Goal: Task Accomplishment & Management: Use online tool/utility

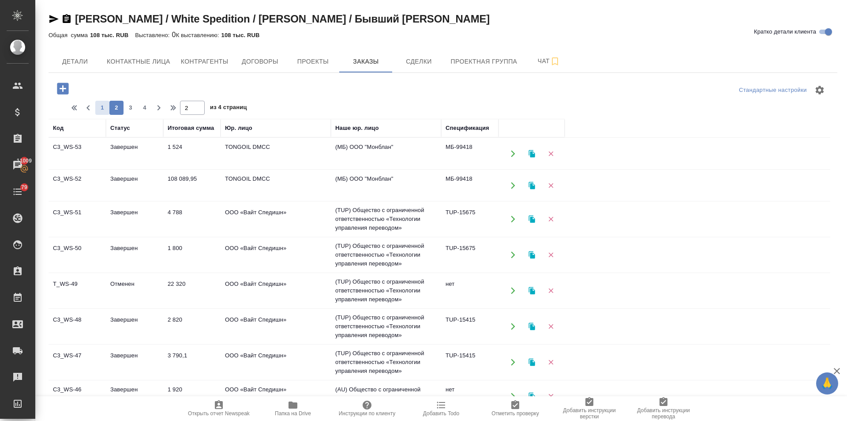
click at [100, 102] on button "1" at bounding box center [102, 108] width 14 height 14
type input "1"
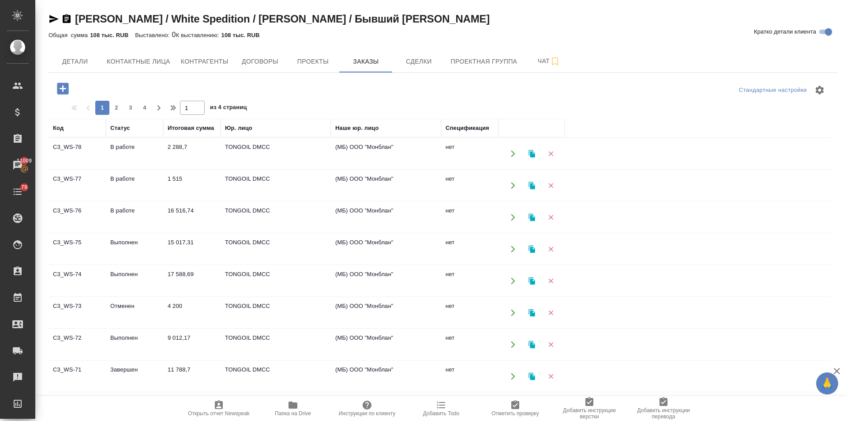
click at [181, 169] on td "17 588,69" at bounding box center [191, 153] width 57 height 31
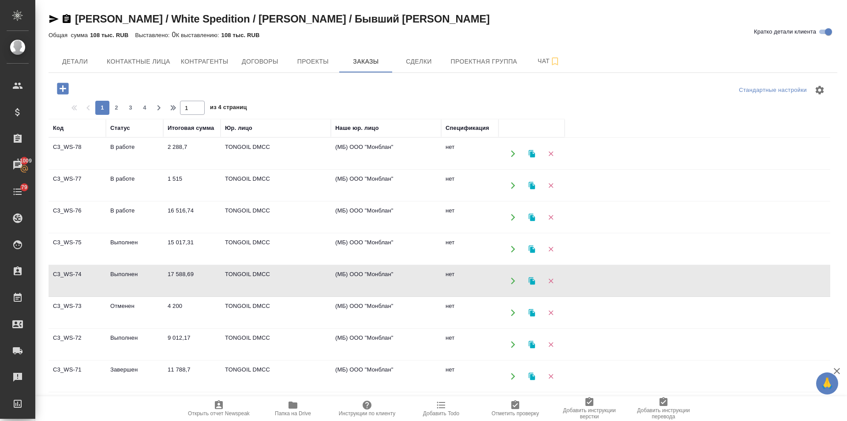
click at [179, 169] on td "9 012,17" at bounding box center [191, 153] width 57 height 31
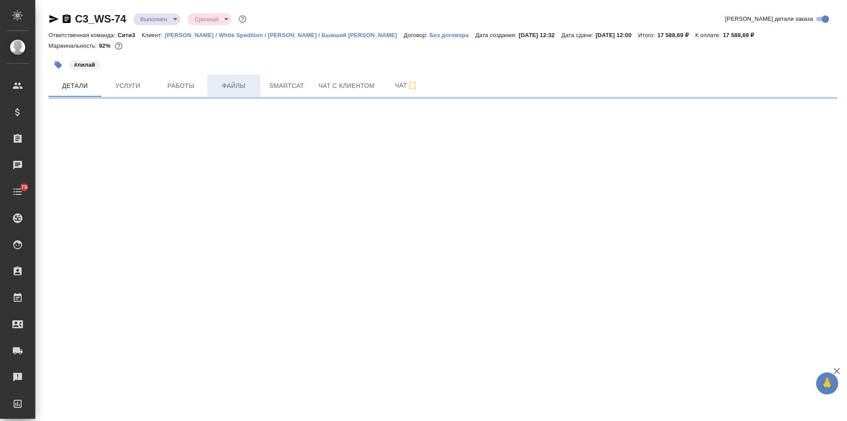
select select "RU"
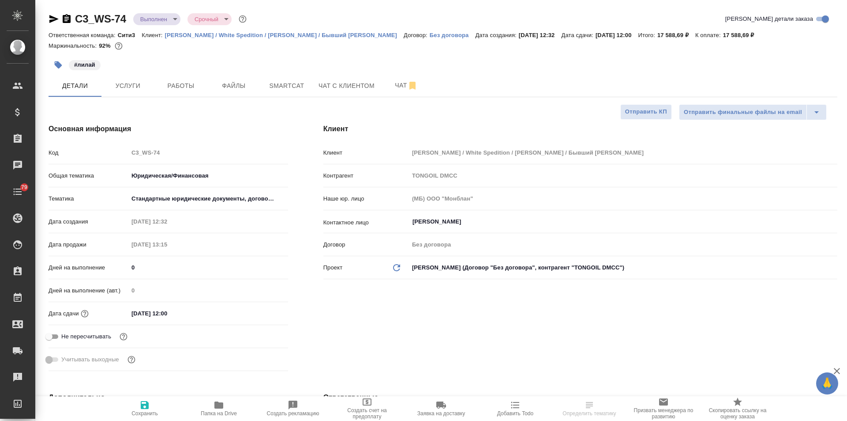
type textarea "x"
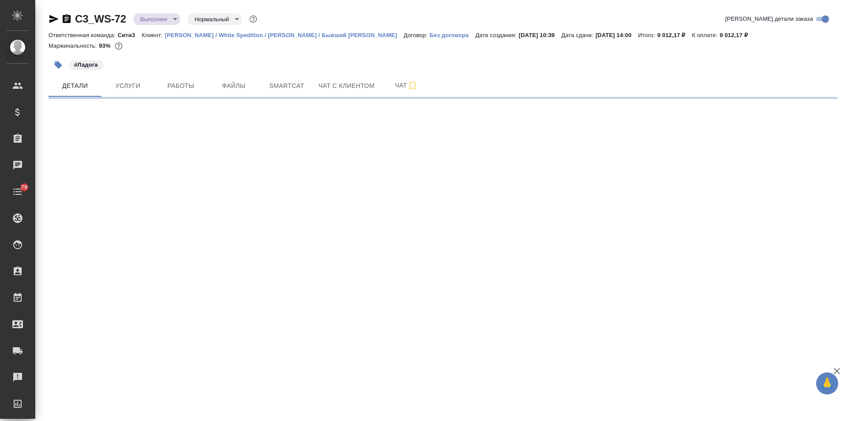
select select "RU"
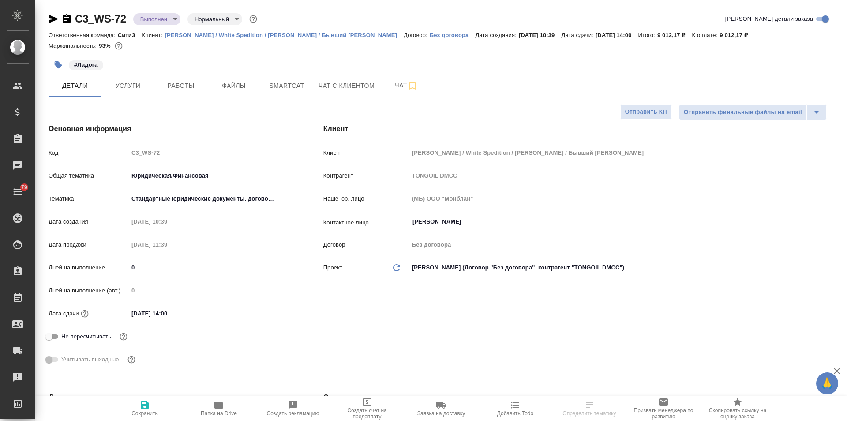
type textarea "x"
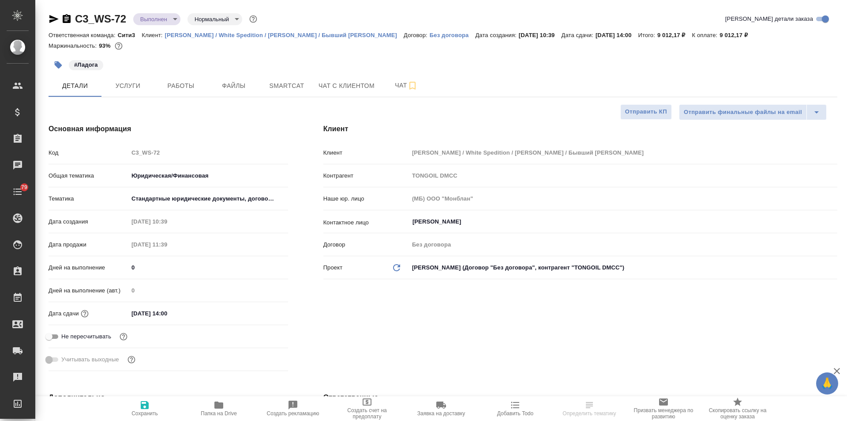
type textarea "x"
click at [217, 410] on span "Папка на Drive" at bounding box center [219, 413] width 36 height 6
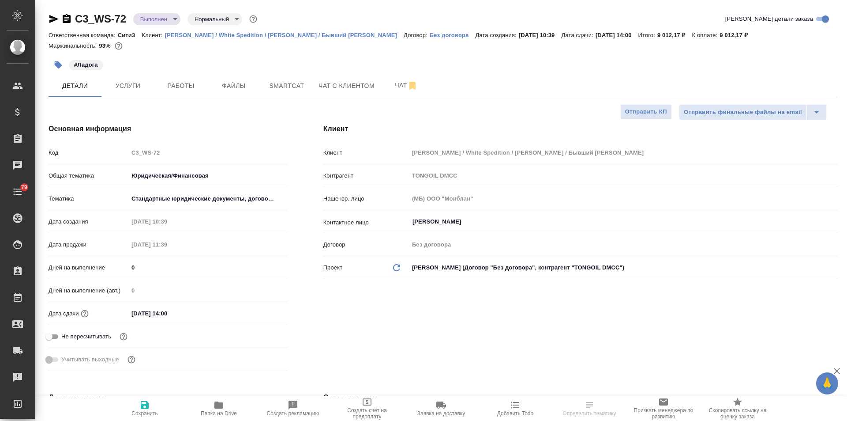
type textarea "x"
select select "RU"
type textarea "x"
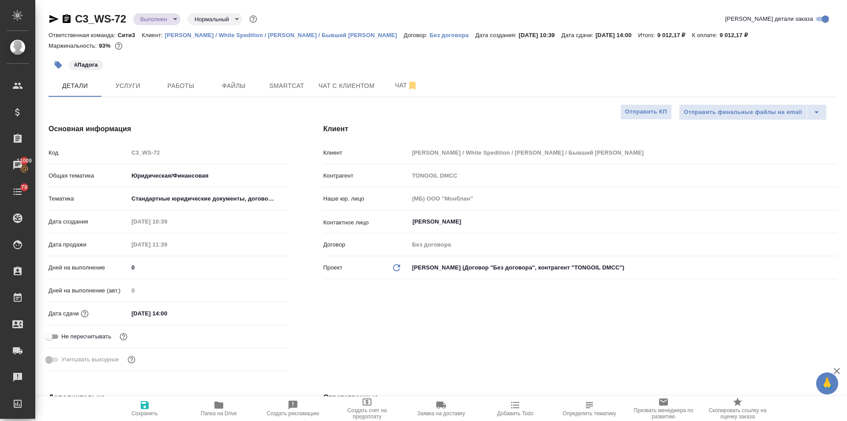
type textarea "x"
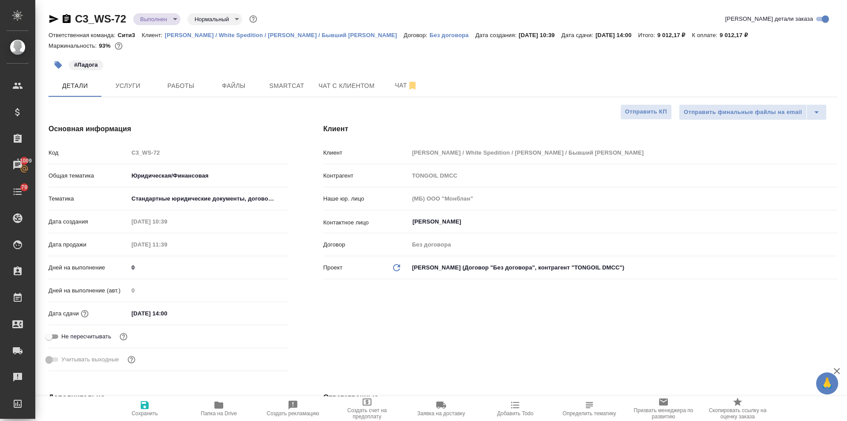
type textarea "x"
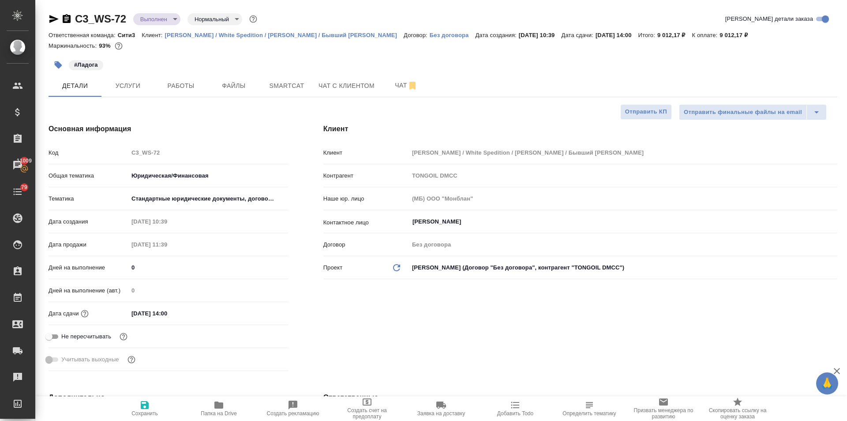
type textarea "x"
click at [129, 86] on span "Услуги" at bounding box center [128, 85] width 42 height 11
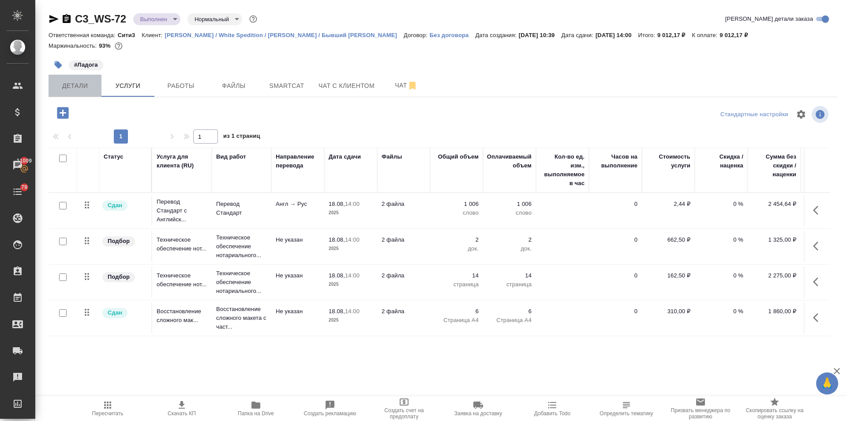
click at [77, 80] on span "Детали" at bounding box center [75, 85] width 42 height 11
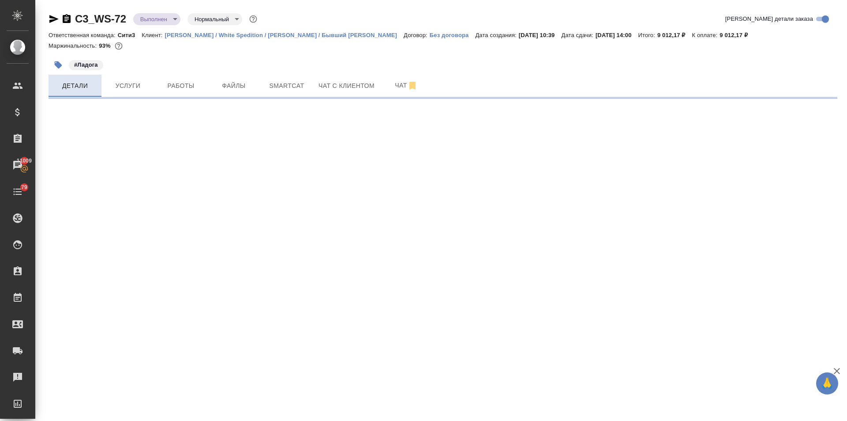
select select "RU"
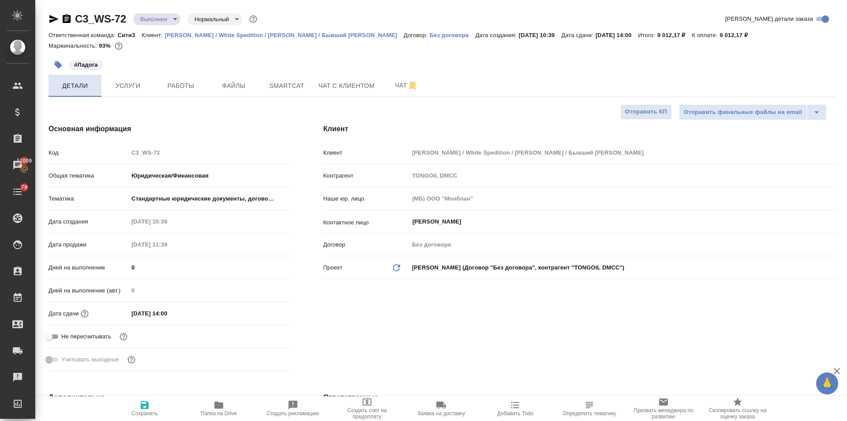
type textarea "x"
type input "Валеев Динар"
drag, startPoint x: 124, startPoint y: 21, endPoint x: 69, endPoint y: 19, distance: 55.6
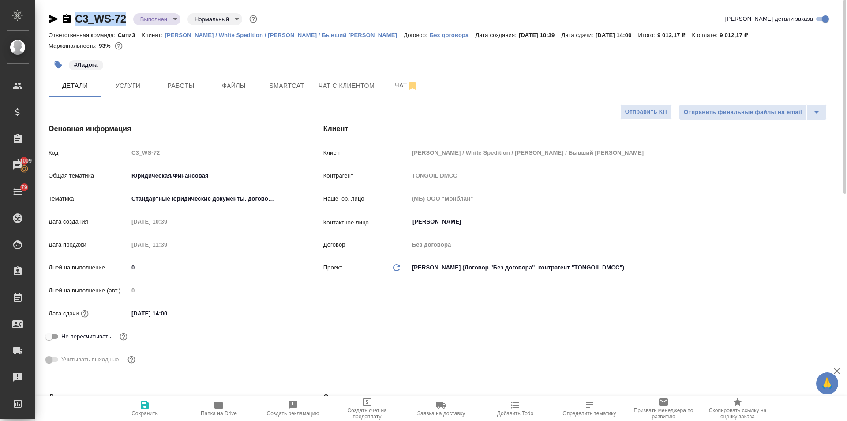
click at [69, 19] on div "C3_WS-72 Выполнен completed Нормальный normal" at bounding box center [154, 19] width 210 height 14
copy link "C3_WS-72"
type textarea "x"
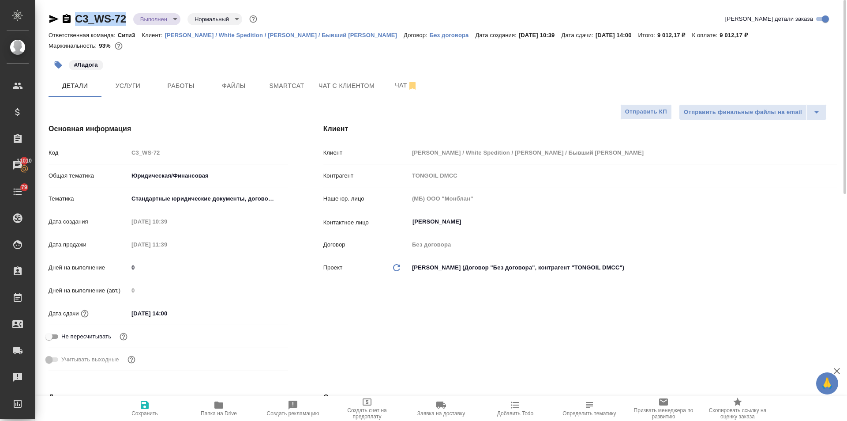
type textarea "x"
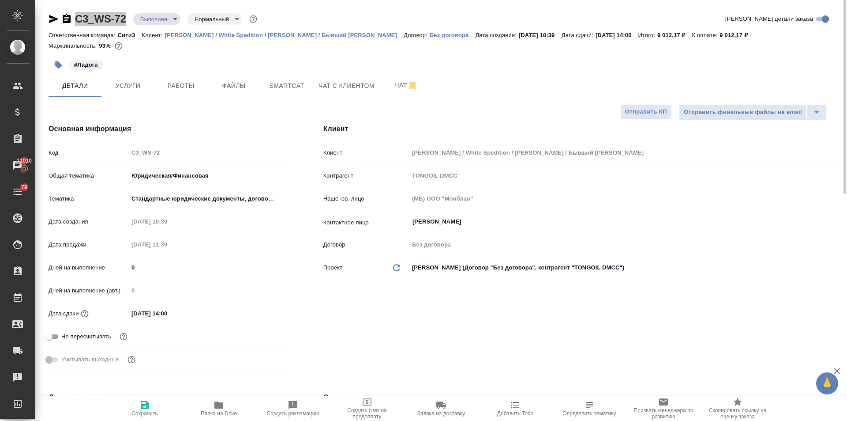
type textarea "x"
click at [185, 91] on button "Работы" at bounding box center [180, 86] width 53 height 22
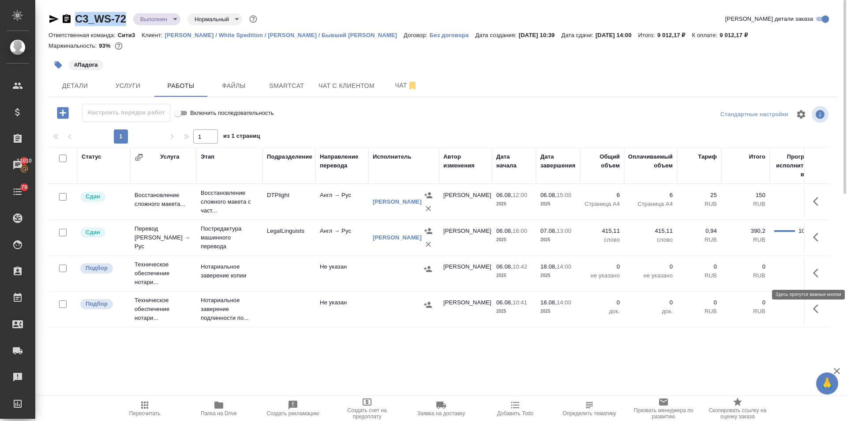
click at [822, 275] on icon "button" at bounding box center [818, 272] width 11 height 11
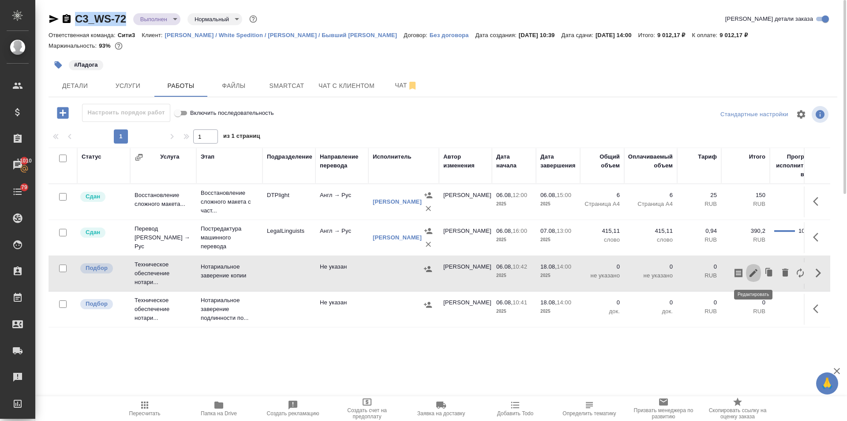
click at [758, 274] on icon "button" at bounding box center [753, 272] width 11 height 11
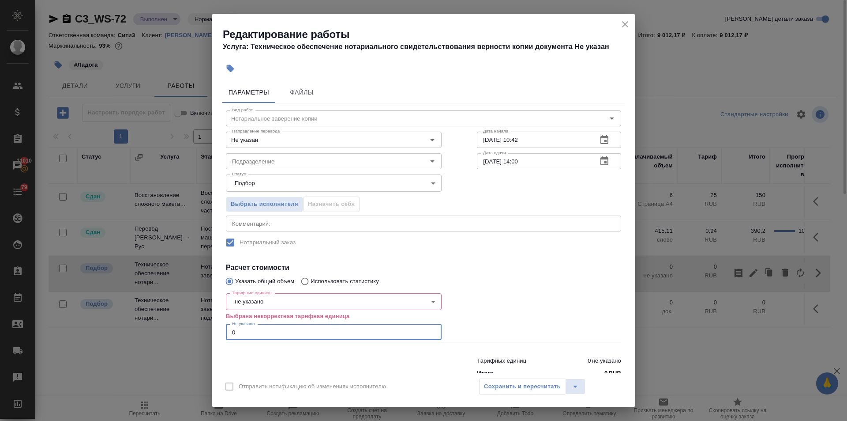
drag, startPoint x: 230, startPoint y: 333, endPoint x: 216, endPoint y: 333, distance: 14.1
click at [216, 333] on div "Параметры Файлы Вид работ Нотариальное заверение копии Вид работ Направление пе…" at bounding box center [424, 225] width 424 height 294
type input "14"
click at [257, 299] on body "🙏 .cls-1 fill:#fff; AWATERA Ilina Ekaterina Клиенты Спецификации Заказы 11010 Ч…" at bounding box center [423, 210] width 847 height 421
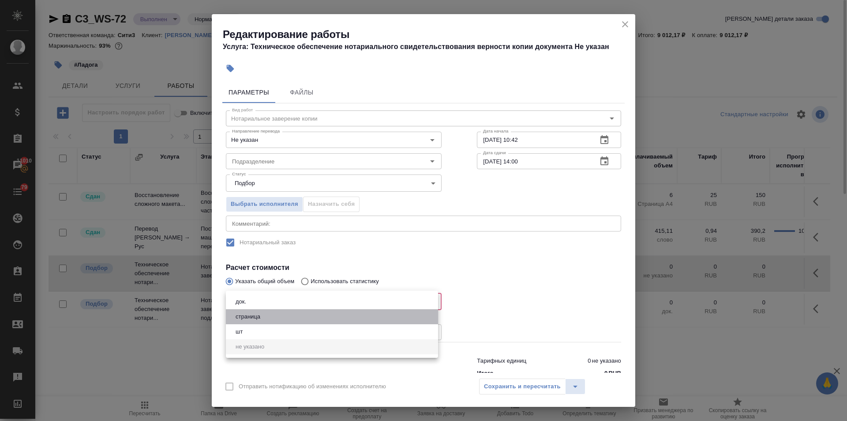
click at [255, 317] on button "страница" at bounding box center [248, 317] width 30 height 10
type input "5a8b1489cc6b4906c91bfdb2"
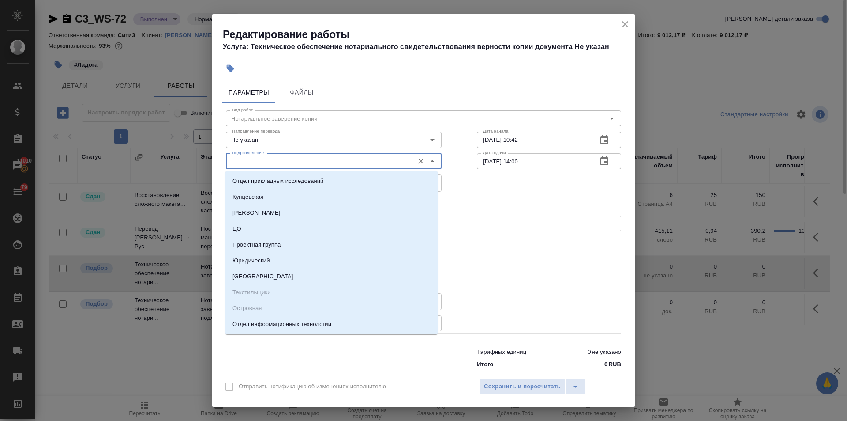
click at [246, 163] on input "Подразделение" at bounding box center [319, 161] width 181 height 11
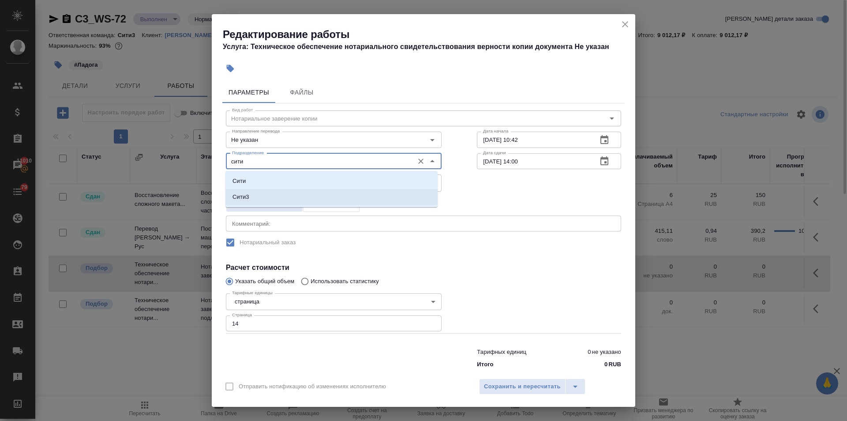
click at [253, 195] on li "Сити3" at bounding box center [331, 197] width 212 height 16
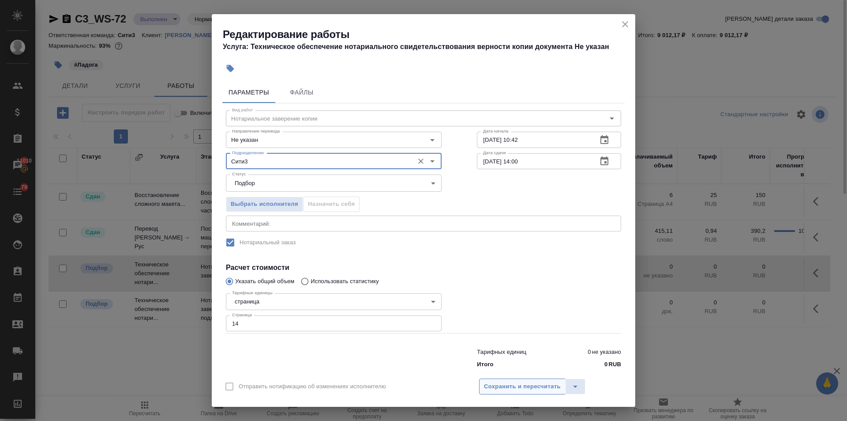
type input "Сити3"
click at [495, 389] on span "Сохранить и пересчитать" at bounding box center [522, 386] width 77 height 10
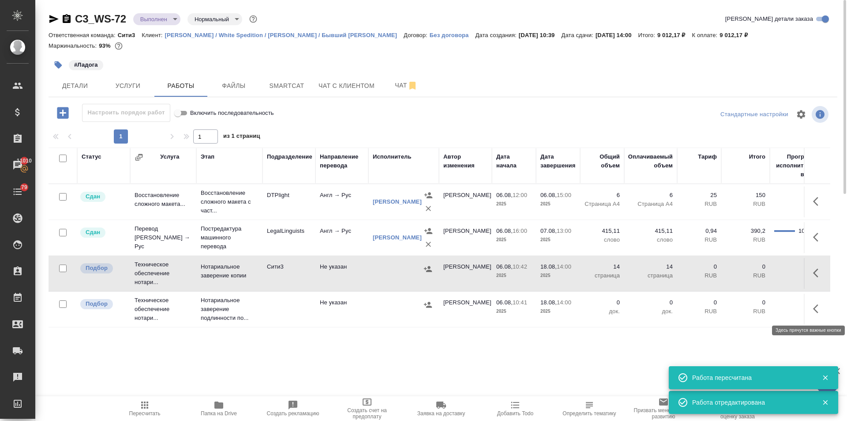
click at [819, 309] on icon "button" at bounding box center [818, 308] width 11 height 11
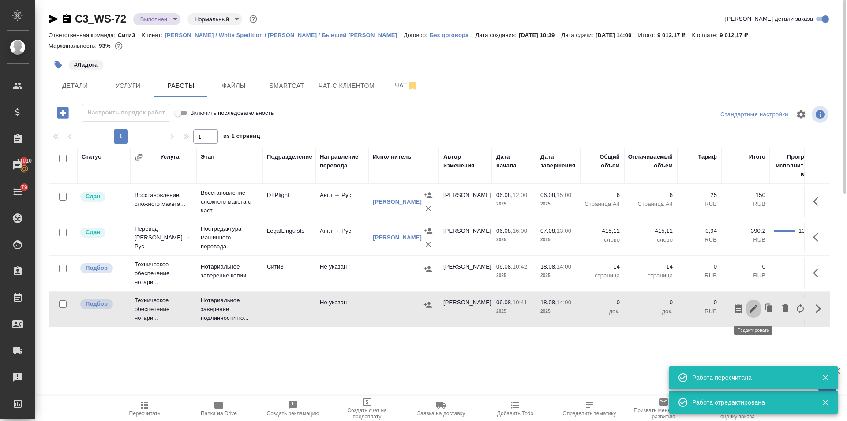
click at [750, 308] on icon "button" at bounding box center [753, 308] width 11 height 11
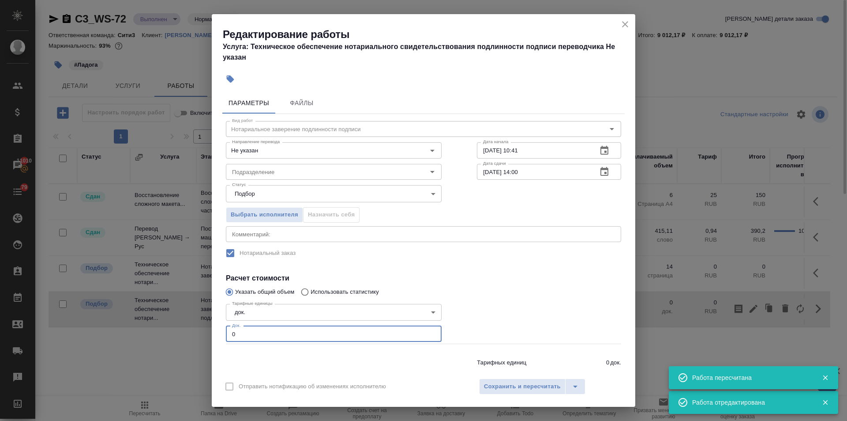
drag, startPoint x: 264, startPoint y: 334, endPoint x: 143, endPoint y: 334, distance: 121.3
click at [143, 334] on div "Редактирование работы Услуга: Техническое обеспечение нотариального свидетельст…" at bounding box center [423, 210] width 847 height 421
type input "2"
click at [263, 174] on input "Подразделение" at bounding box center [319, 171] width 181 height 11
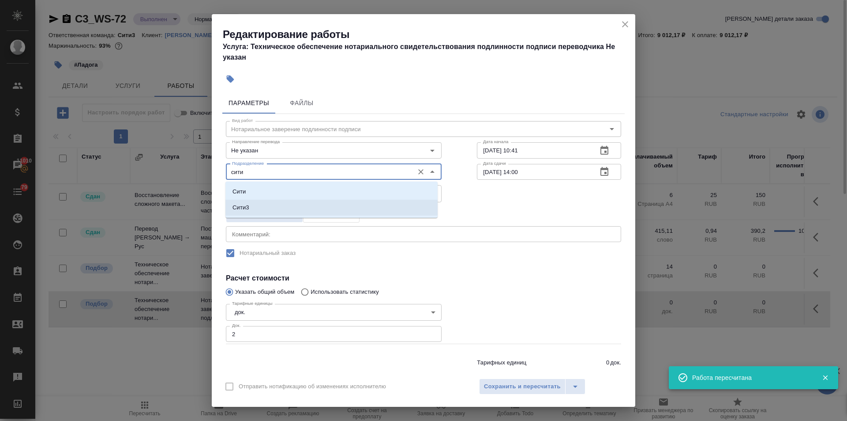
click at [267, 209] on li "Сити3" at bounding box center [331, 207] width 212 height 16
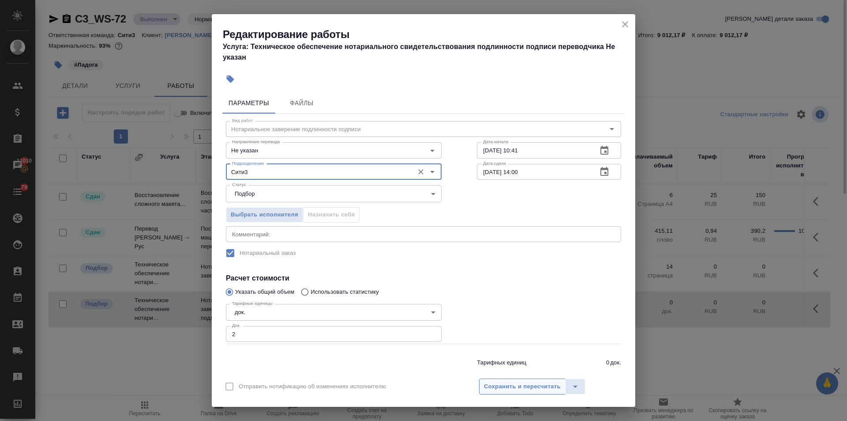
type input "Сити3"
click at [537, 389] on span "Сохранить и пересчитать" at bounding box center [522, 386] width 77 height 10
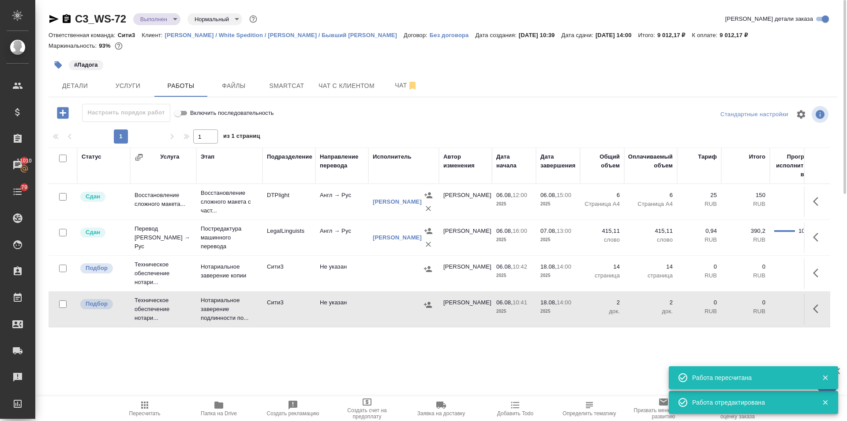
click at [426, 265] on icon "button" at bounding box center [428, 268] width 9 height 9
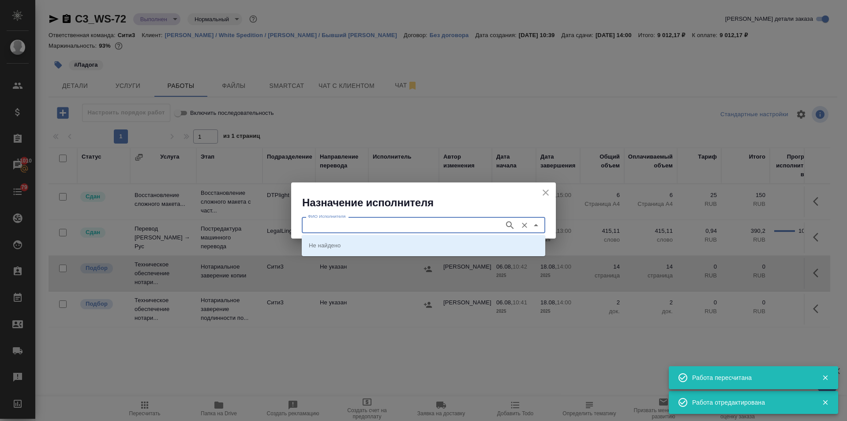
click at [357, 220] on input "ФИО Исполнителя" at bounding box center [401, 224] width 195 height 11
type input "миллер"
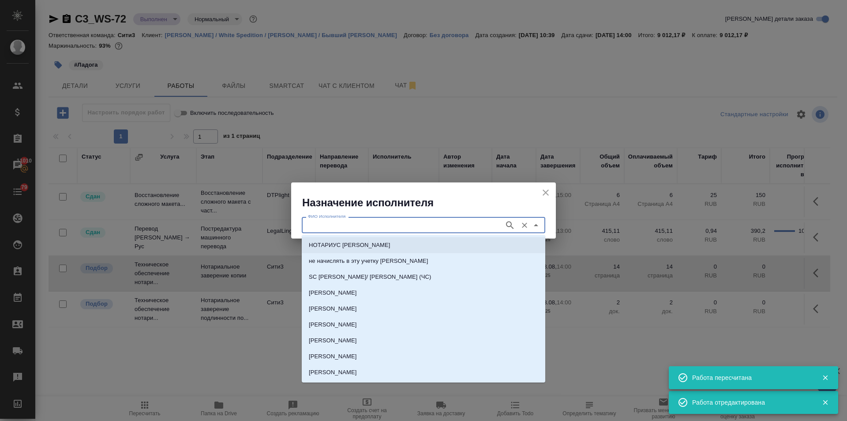
click at [358, 244] on p "НОТАРИУС Миллер Николай Николаевич" at bounding box center [350, 244] width 82 height 9
type input "НОТАРИУС Миллер Николай Николаевич"
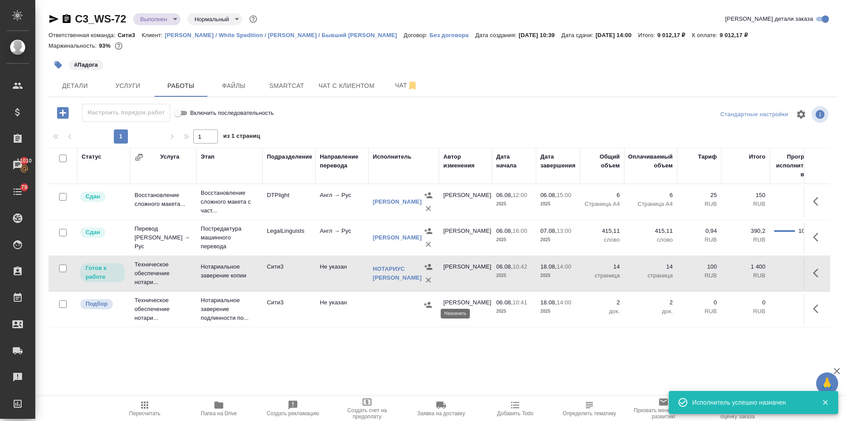
click at [427, 309] on icon "button" at bounding box center [428, 304] width 9 height 9
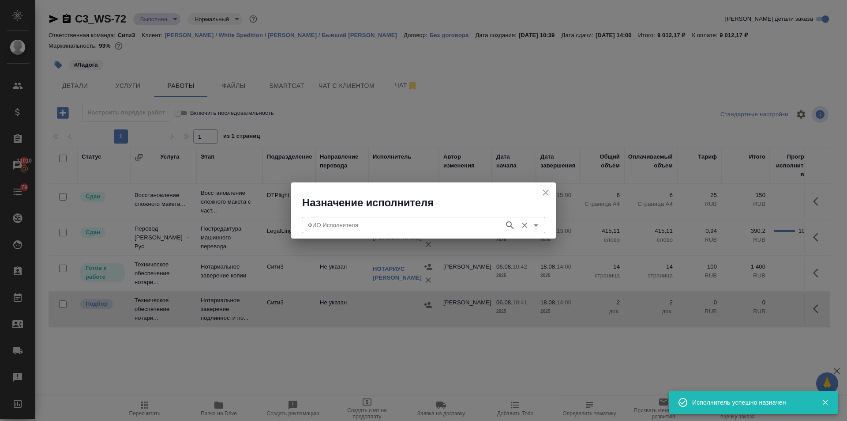
click at [358, 225] on input "ФИО Исполнителя" at bounding box center [401, 224] width 195 height 11
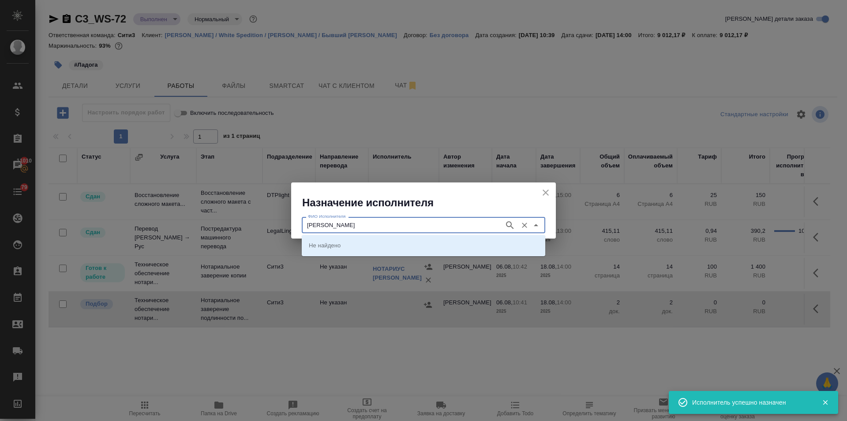
type input "миллер"
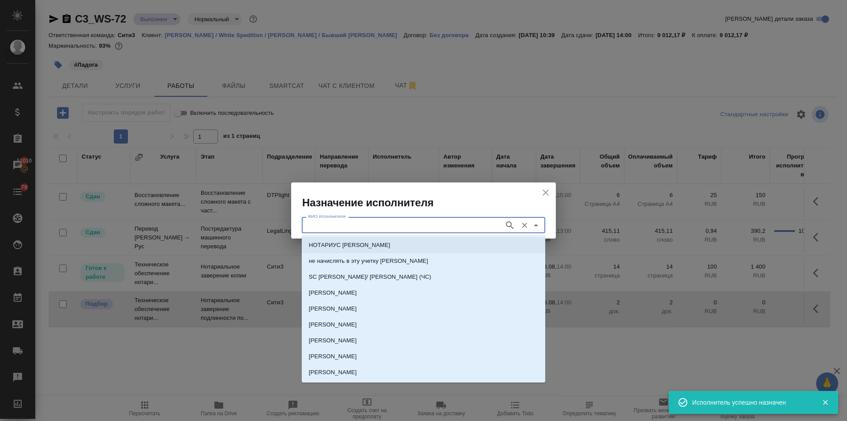
click at [359, 245] on p "НОТАРИУС Миллер Николай Николаевич" at bounding box center [350, 244] width 82 height 9
type input "НОТАРИУС Миллер Николай Николаевич"
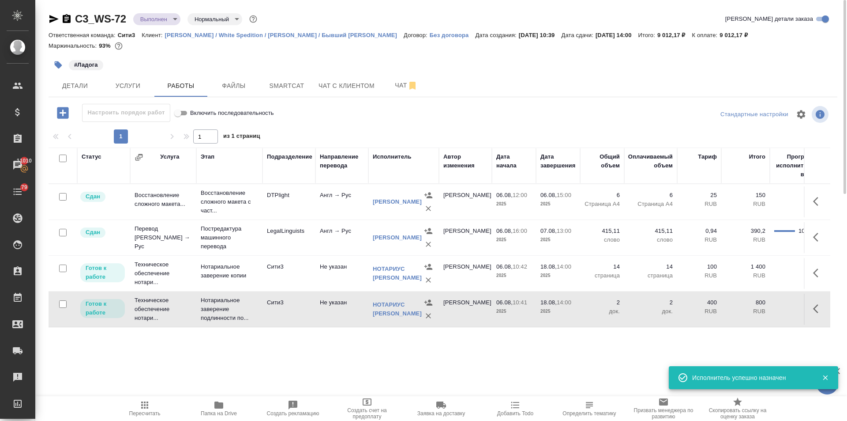
click at [145, 411] on span "Пересчитать" at bounding box center [144, 413] width 31 height 6
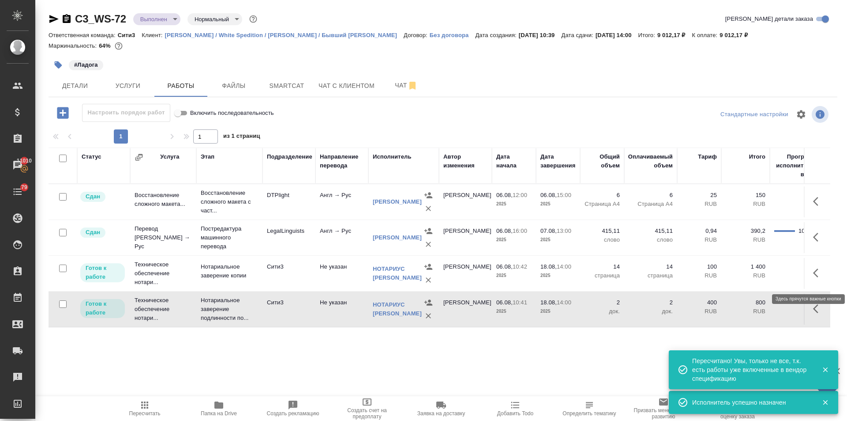
click at [813, 272] on icon "button" at bounding box center [818, 272] width 11 height 11
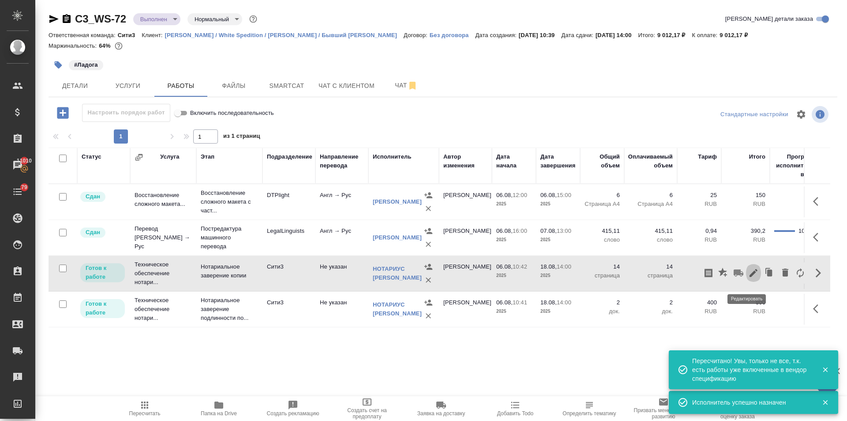
click at [751, 273] on icon "button" at bounding box center [753, 272] width 11 height 11
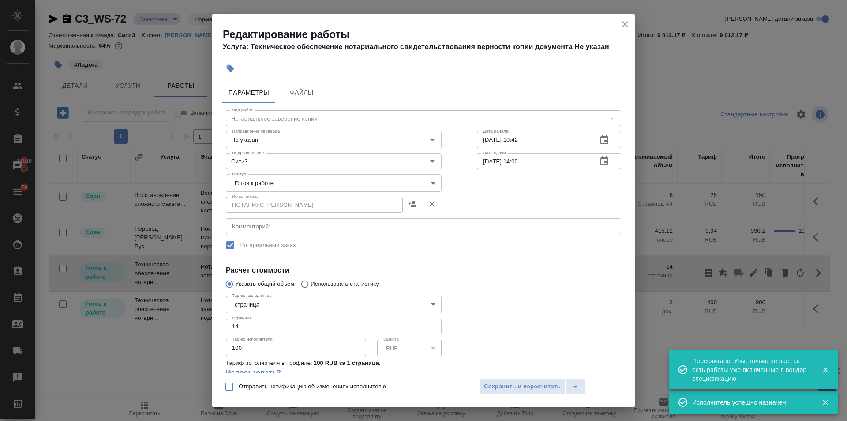
click at [289, 181] on body "🙏 .cls-1 fill:#fff; AWATERA Ilina Ekaterina Клиенты Спецификации Заказы 11010 Ч…" at bounding box center [423, 210] width 847 height 421
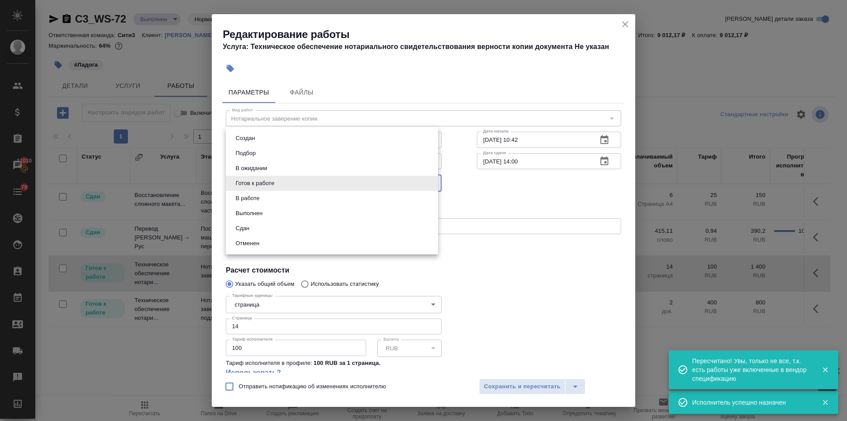
click at [268, 225] on li "Сдан" at bounding box center [332, 228] width 212 height 15
type input "closed"
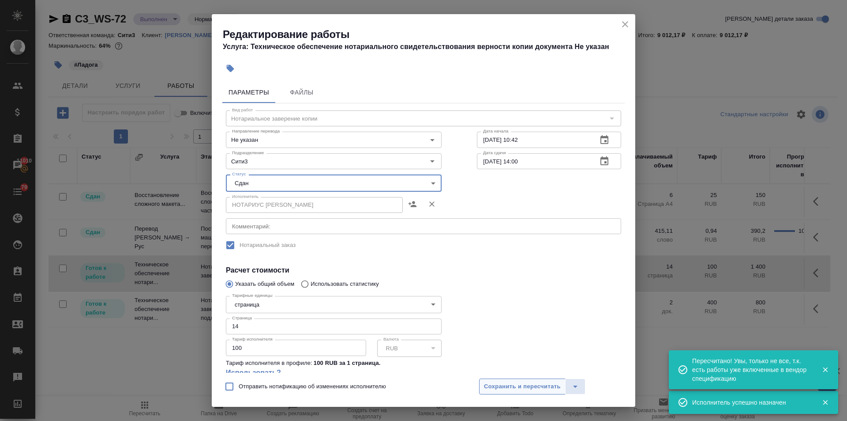
click at [499, 381] on span "Сохранить и пересчитать" at bounding box center [522, 386] width 77 height 10
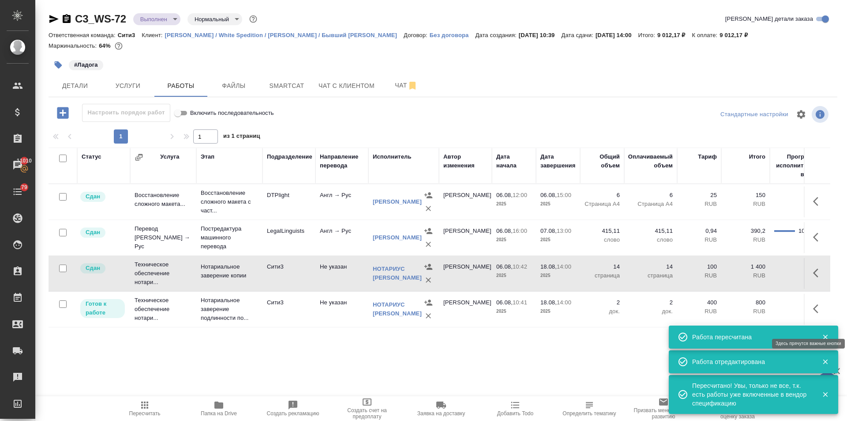
click at [808, 318] on button "button" at bounding box center [818, 308] width 21 height 21
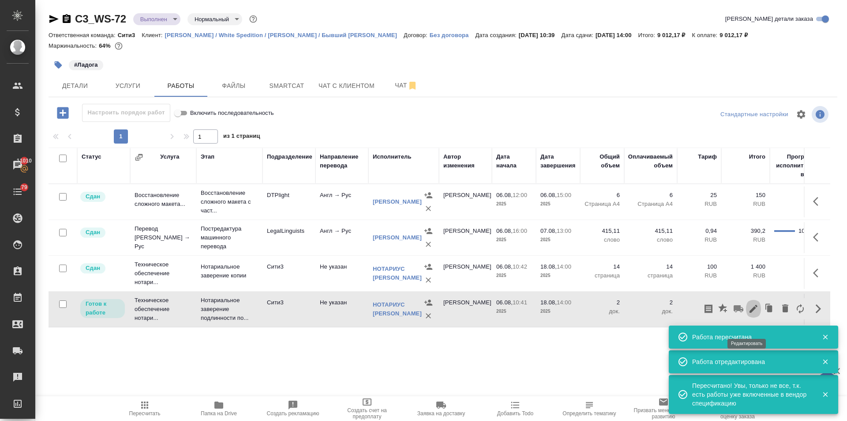
click at [748, 314] on icon "button" at bounding box center [753, 308] width 11 height 11
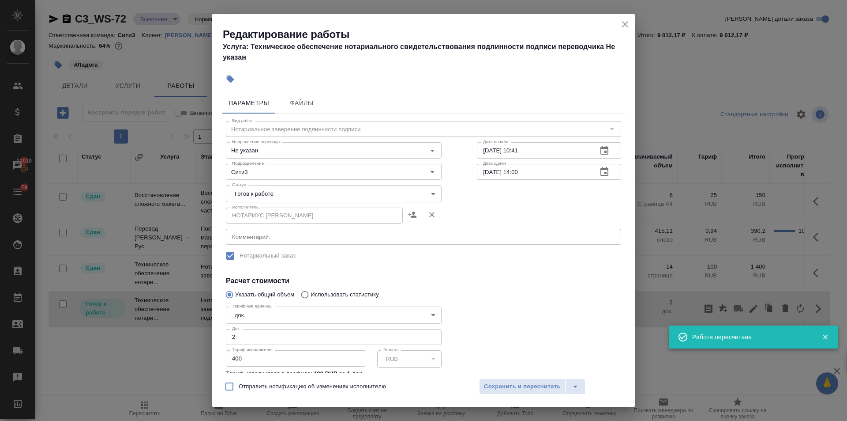
click at [267, 189] on body "🙏 .cls-1 fill:#fff; AWATERA Ilina Ekaterina Клиенты Спецификации Заказы 11010 Ч…" at bounding box center [423, 210] width 847 height 421
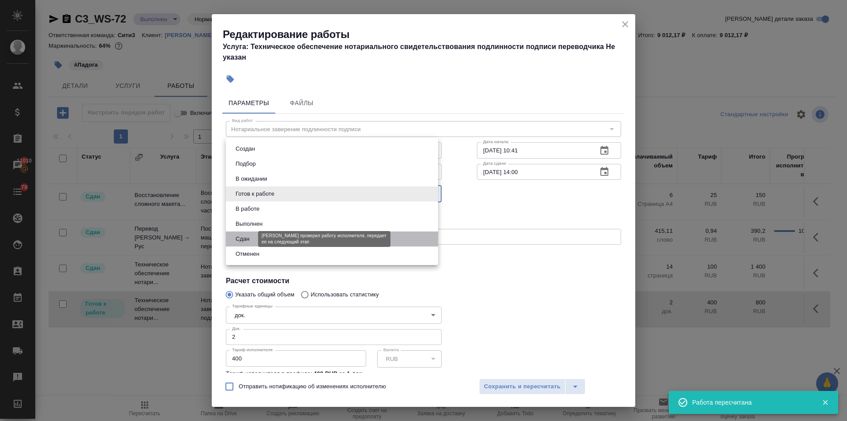
click at [252, 235] on button "Сдан" at bounding box center [242, 239] width 19 height 10
type input "closed"
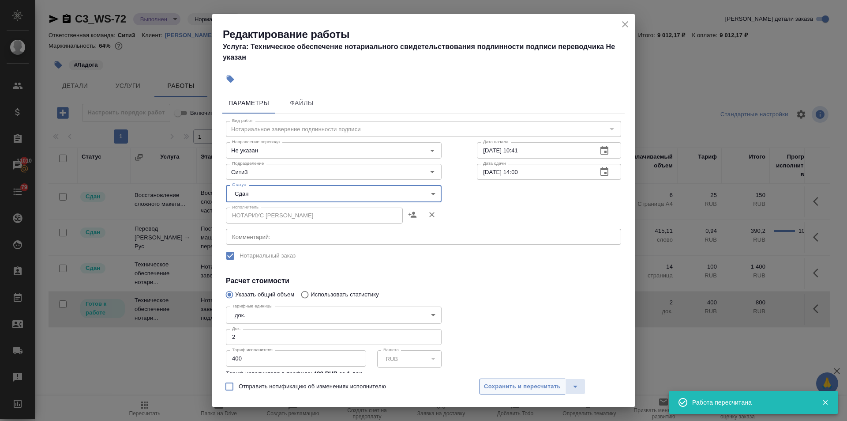
click at [499, 380] on button "Сохранить и пересчитать" at bounding box center [522, 386] width 86 height 16
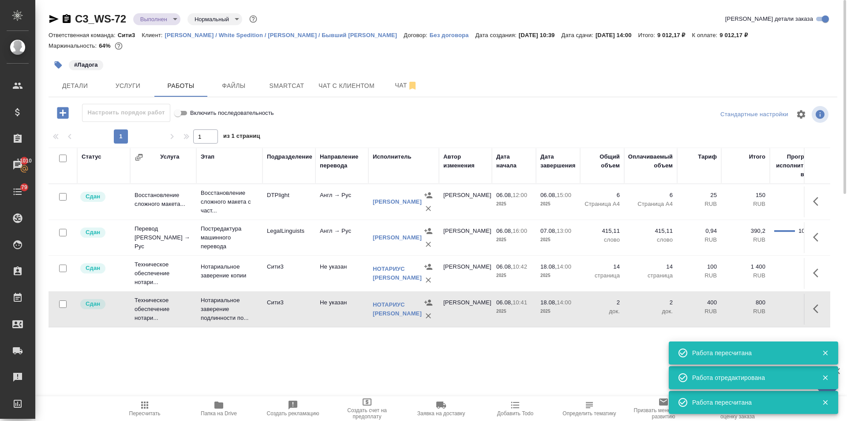
click at [144, 408] on icon "button" at bounding box center [144, 404] width 7 height 7
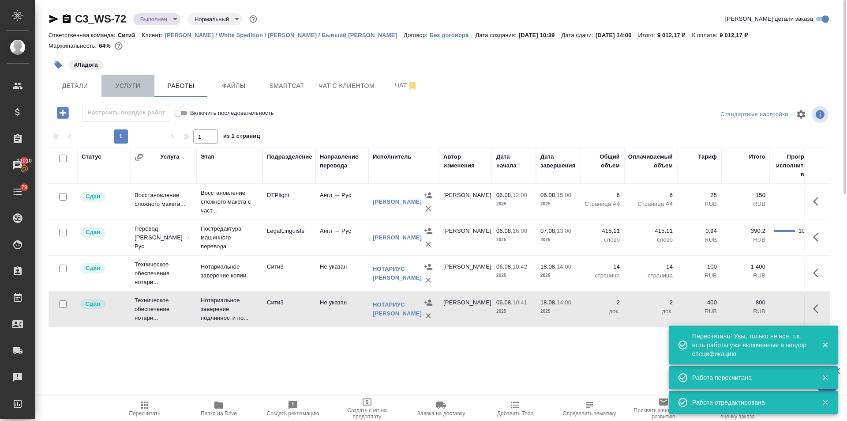
click at [121, 83] on span "Услуги" at bounding box center [128, 85] width 42 height 11
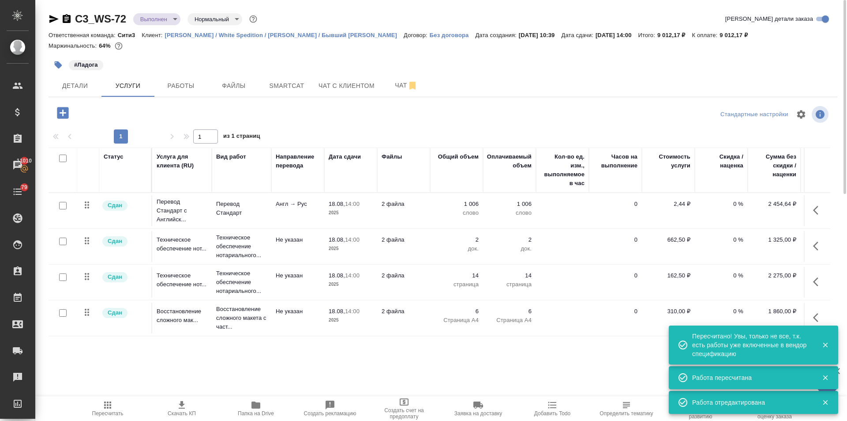
scroll to position [0, 56]
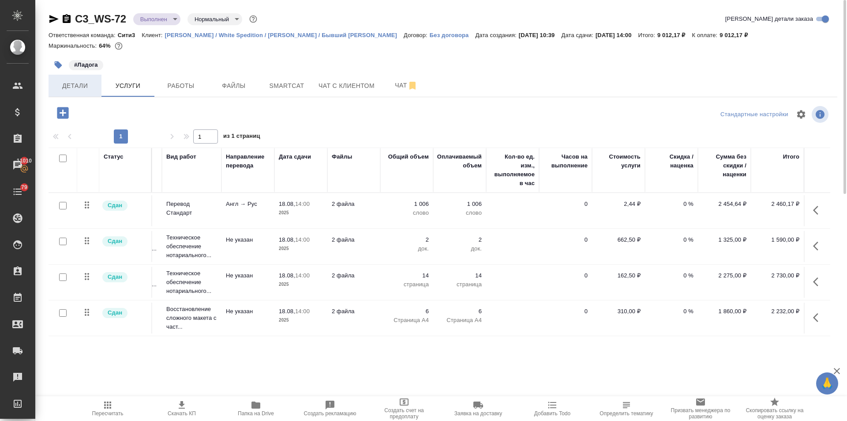
click at [80, 81] on span "Детали" at bounding box center [75, 85] width 42 height 11
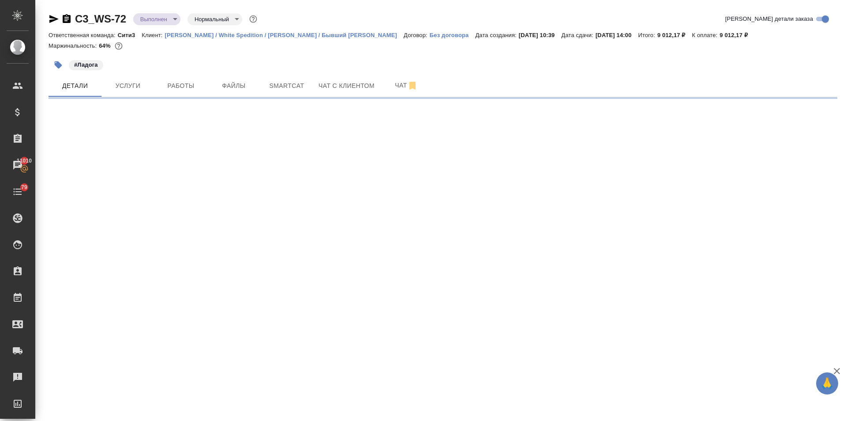
select select "RU"
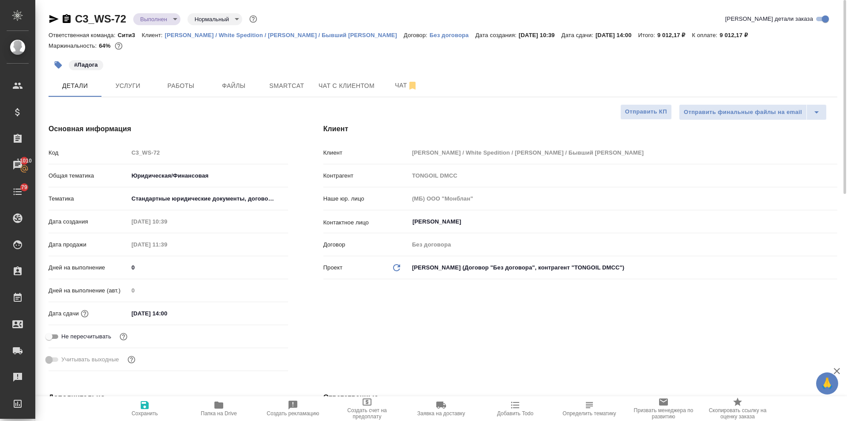
type textarea "x"
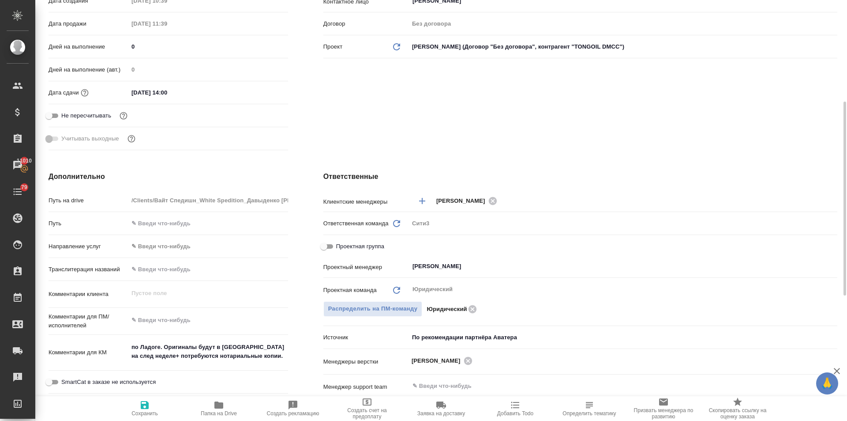
scroll to position [265, 0]
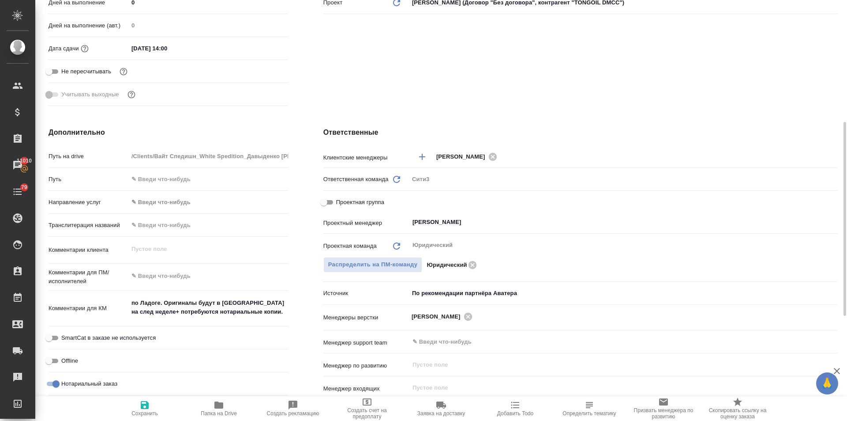
click at [331, 200] on input "Проектная группа" at bounding box center [324, 202] width 32 height 11
checkbox input "true"
type textarea "x"
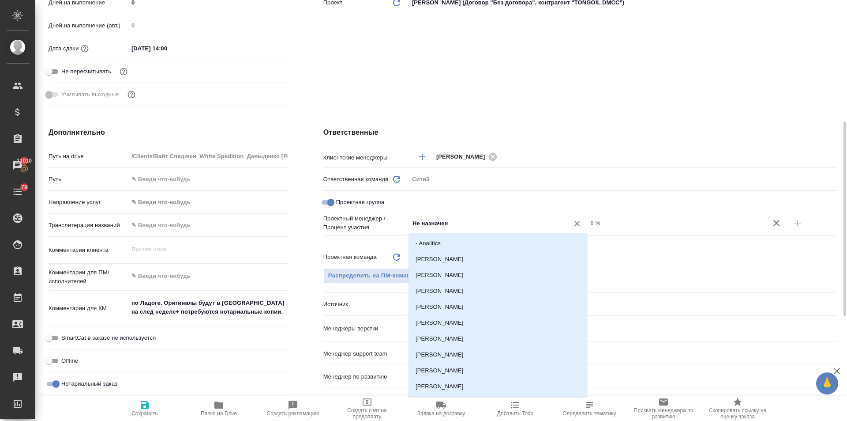
drag, startPoint x: 435, startPoint y: 220, endPoint x: 387, endPoint y: 218, distance: 47.7
click at [387, 218] on div "Проектный менеджер / Процент участия Не назначен ​ 0 %" at bounding box center [580, 223] width 514 height 18
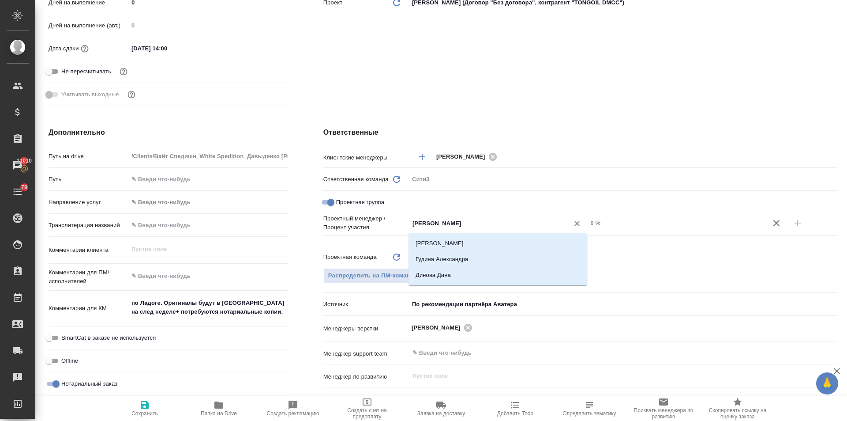
type input "динар"
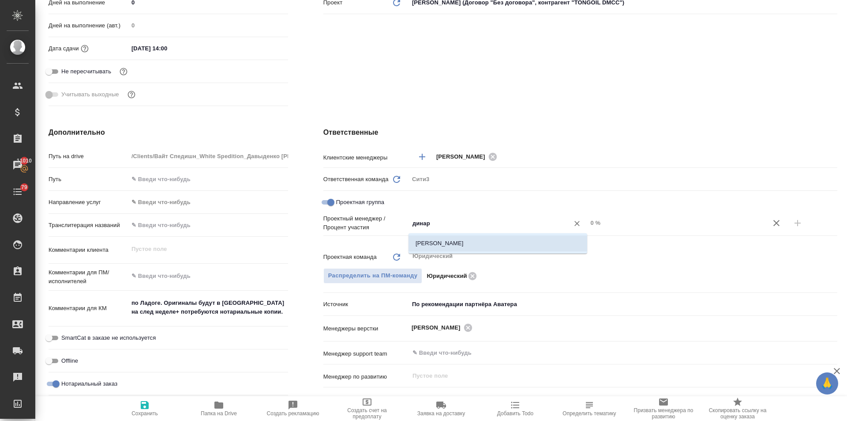
click at [430, 242] on li "Валеев Динар" at bounding box center [498, 243] width 179 height 16
type textarea "x"
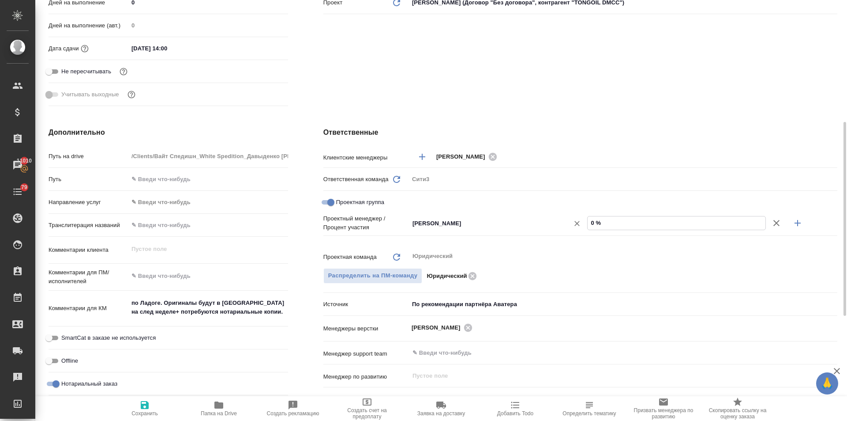
drag, startPoint x: 594, startPoint y: 220, endPoint x: 587, endPoint y: 220, distance: 7.1
click at [587, 220] on div "Валеев Динар ​ 0 %" at bounding box center [623, 222] width 428 height 15
type input "5 %"
type textarea "x"
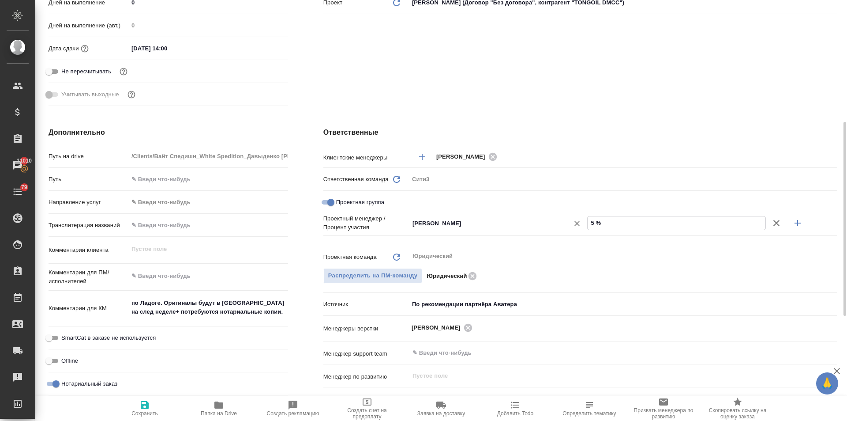
type textarea "x"
type input "53 %"
type textarea "x"
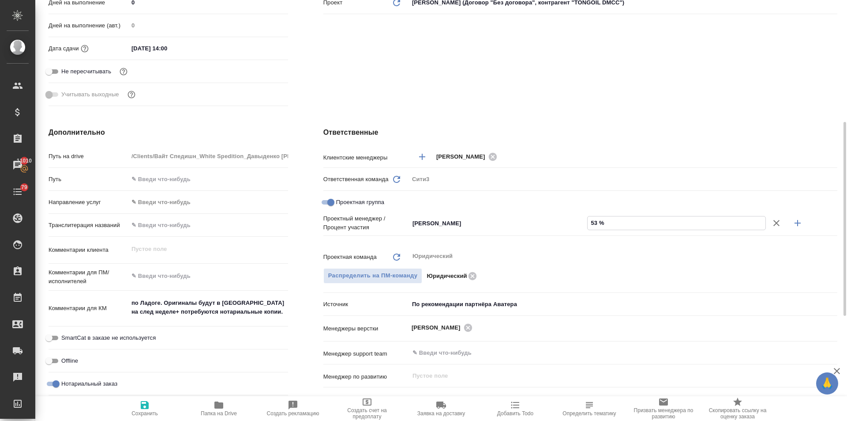
type input "53 %"
click at [791, 222] on button "button" at bounding box center [797, 222] width 21 height 21
type textarea "x"
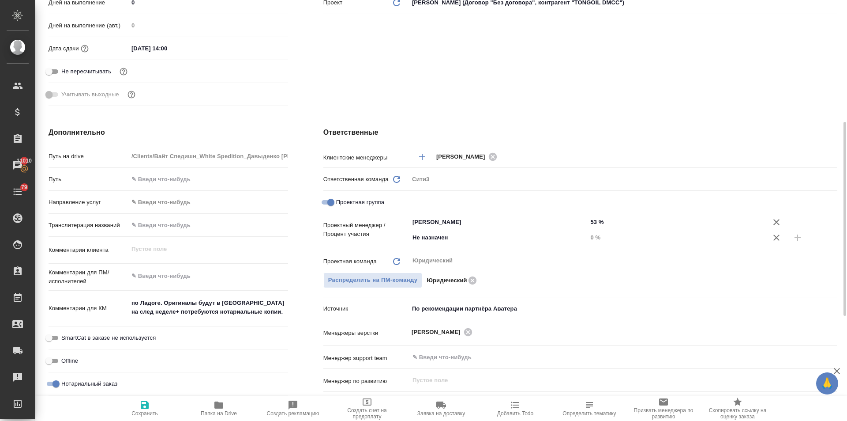
drag, startPoint x: 450, startPoint y: 231, endPoint x: 384, endPoint y: 239, distance: 66.3
click at [384, 239] on div "Проектный менеджер / Процент участия Валеев Динар ​ 53 % Не назначен ​ 0 %" at bounding box center [580, 229] width 514 height 31
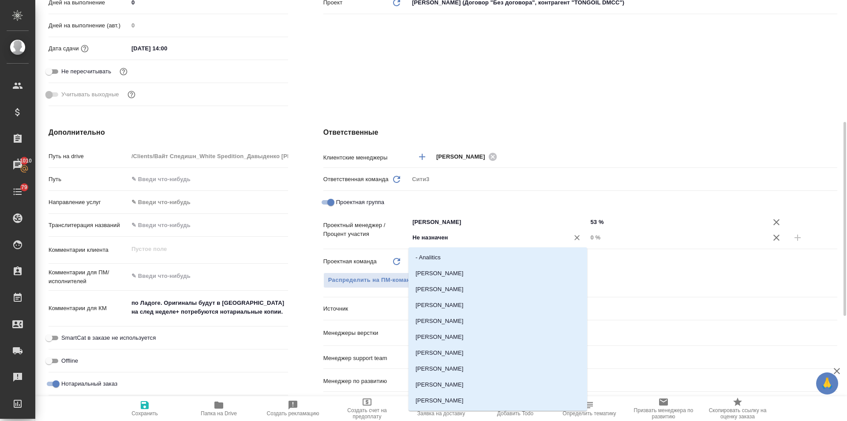
drag, startPoint x: 454, startPoint y: 237, endPoint x: 394, endPoint y: 239, distance: 60.9
click at [394, 239] on div "Проектный менеджер / Процент участия Валеев Динар ​ 53 % Не назначен ​ 0 %" at bounding box center [580, 229] width 514 height 31
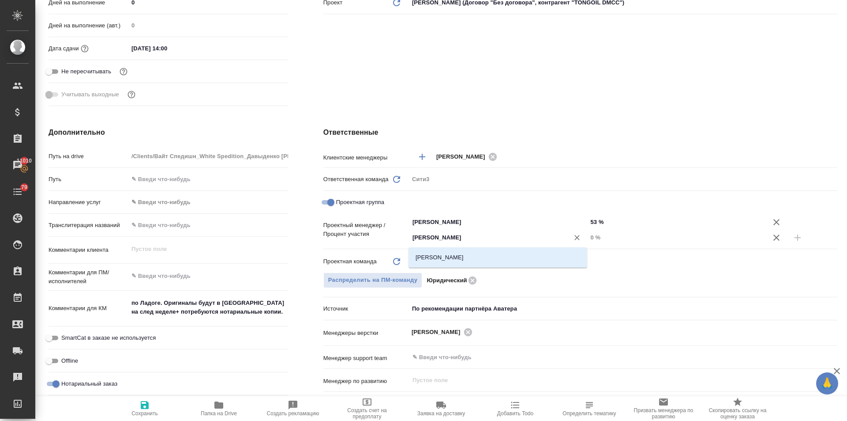
type input "ильин"
drag, startPoint x: 441, startPoint y: 259, endPoint x: 475, endPoint y: 257, distance: 34.5
click at [441, 259] on li "Ильина Екатерина" at bounding box center [498, 257] width 179 height 16
type textarea "x"
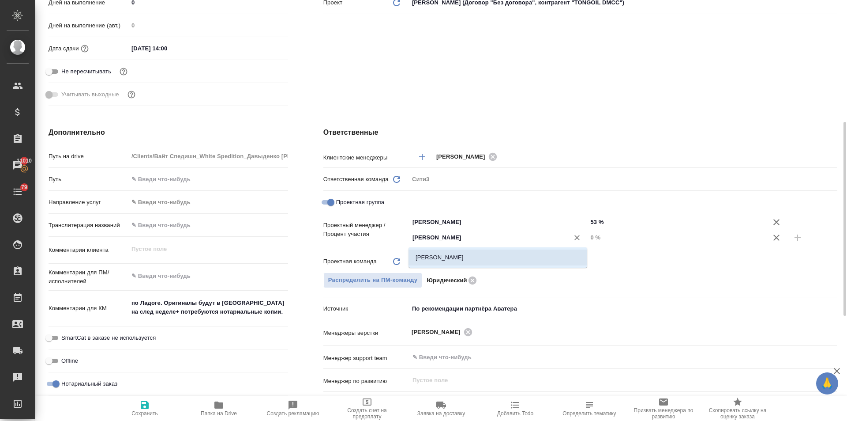
type textarea "x"
drag, startPoint x: 595, startPoint y: 237, endPoint x: 579, endPoint y: 237, distance: 15.9
click at [581, 237] on div "Ильина Екатерина ​ 0 %" at bounding box center [623, 236] width 428 height 15
drag, startPoint x: 595, startPoint y: 235, endPoint x: 584, endPoint y: 237, distance: 10.7
click at [586, 237] on div "Ильина Екатерина ​ 0 %" at bounding box center [623, 236] width 428 height 15
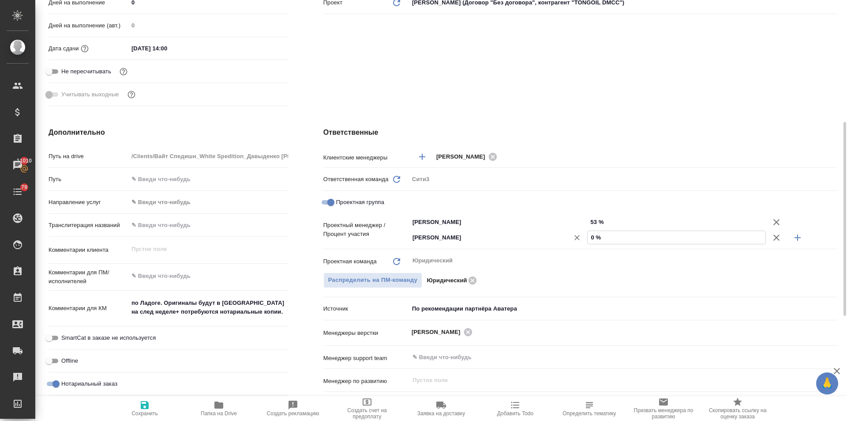
type textarea "x"
type input "4 %"
type textarea "x"
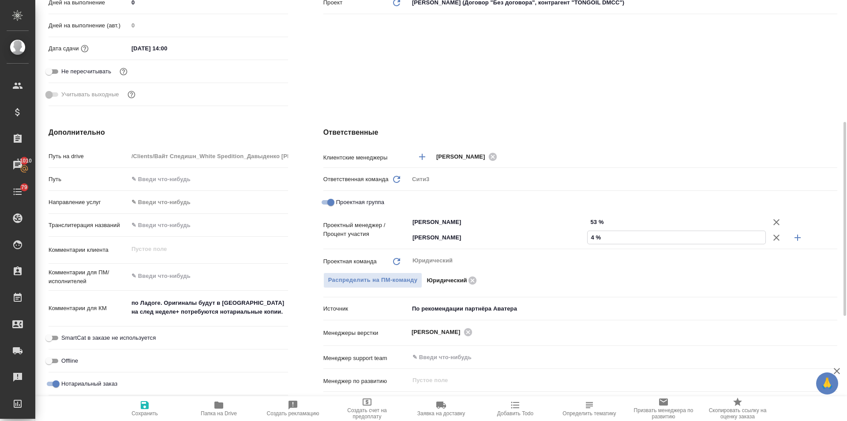
type textarea "x"
type input "47 %"
click at [153, 404] on span "Сохранить" at bounding box center [145, 407] width 64 height 17
type textarea "x"
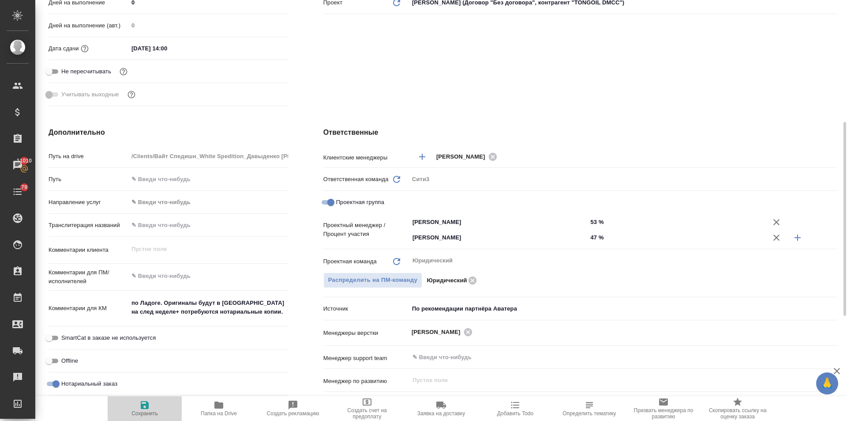
type textarea "x"
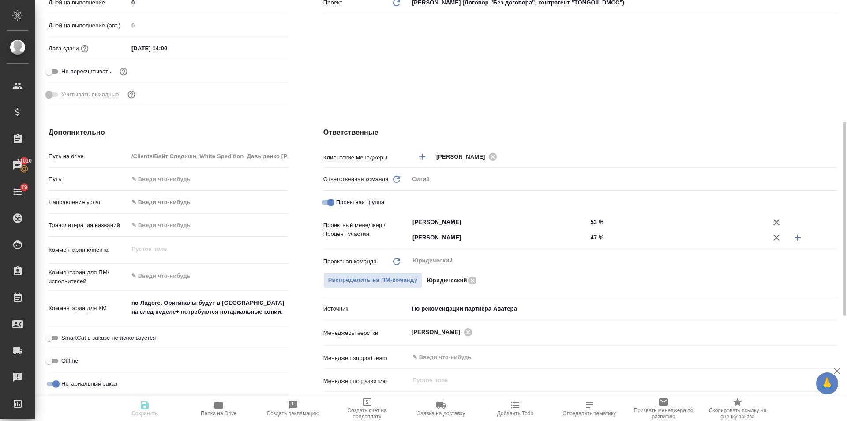
type textarea "x"
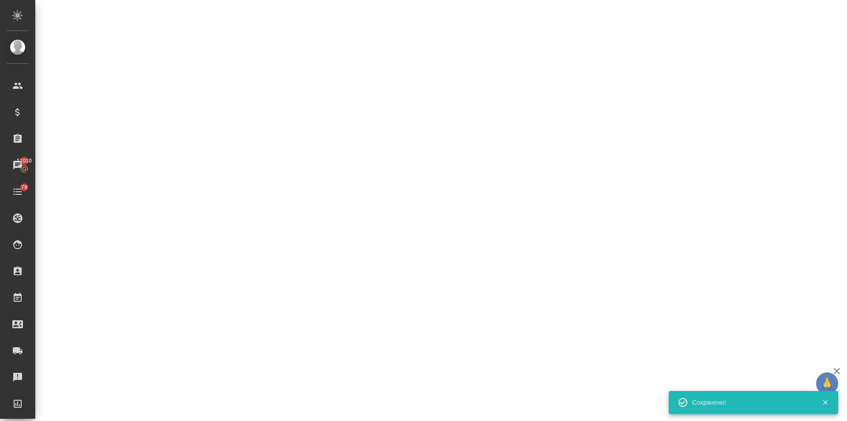
select select "RU"
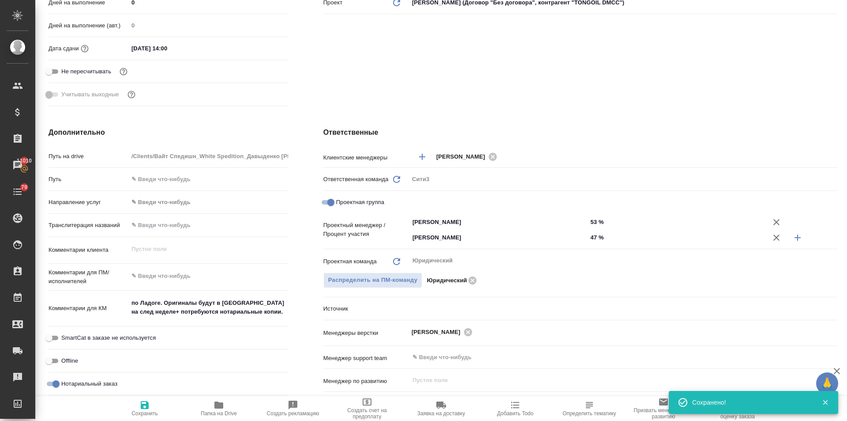
type textarea "x"
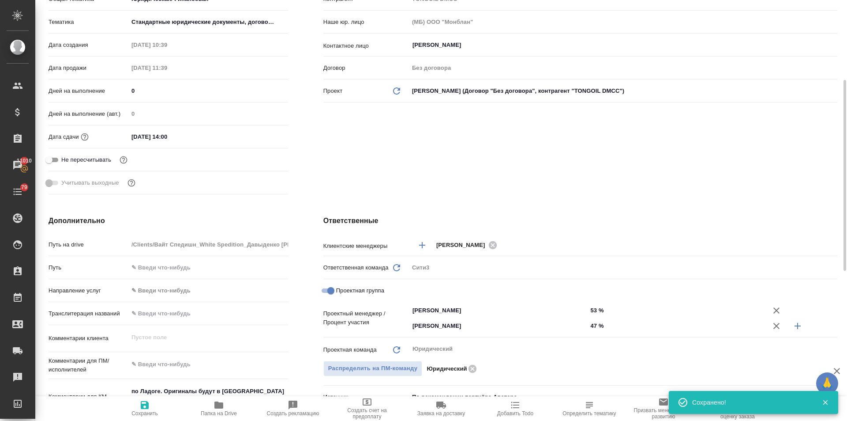
scroll to position [0, 0]
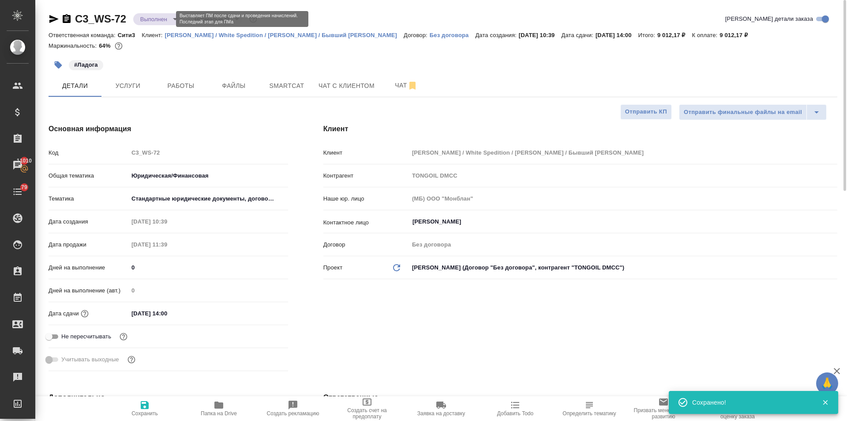
click at [158, 20] on body "🙏 .cls-1 fill:#fff; AWATERA Ilina Ekaterina Клиенты Спецификации Заказы 11010 Ч…" at bounding box center [423, 210] width 847 height 421
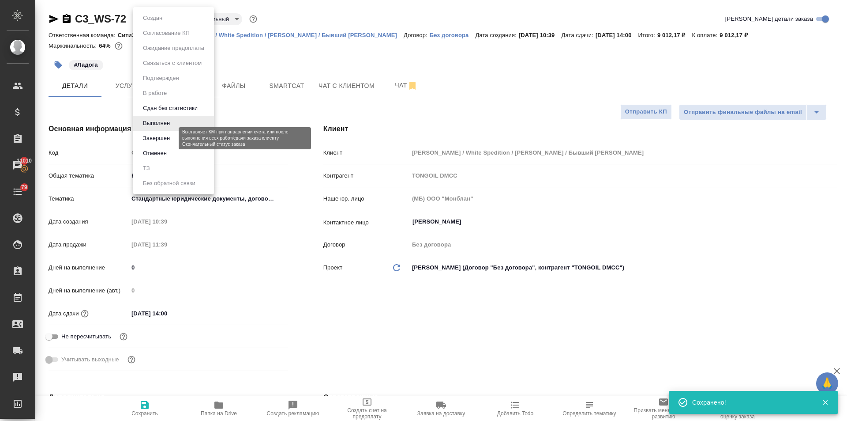
click at [168, 138] on button "Завершен" at bounding box center [156, 138] width 32 height 10
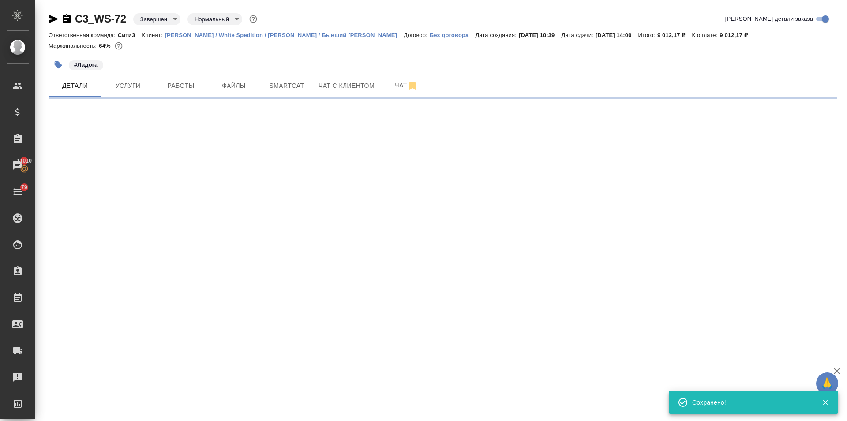
select select "RU"
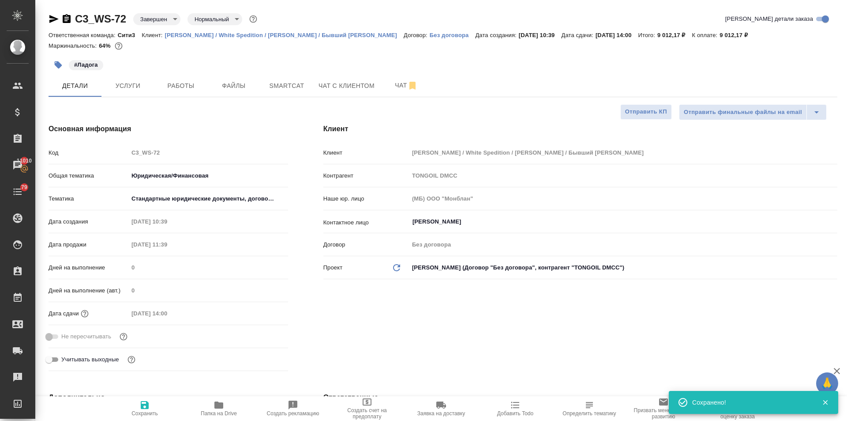
type textarea "x"
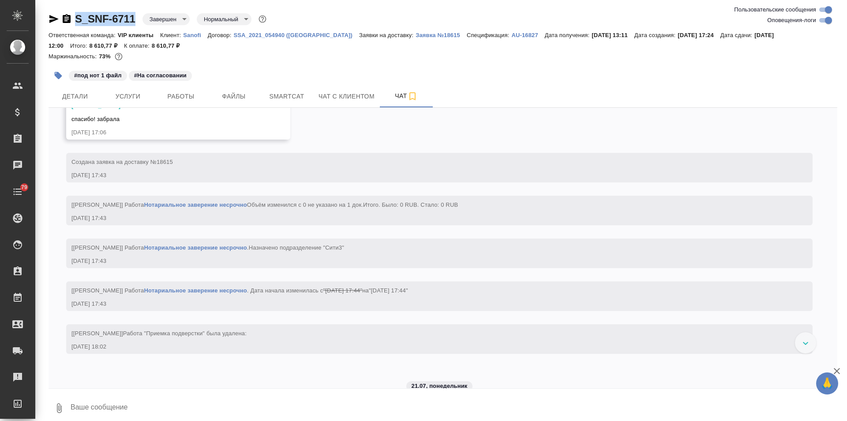
drag, startPoint x: 105, startPoint y: 19, endPoint x: 73, endPoint y: 21, distance: 31.4
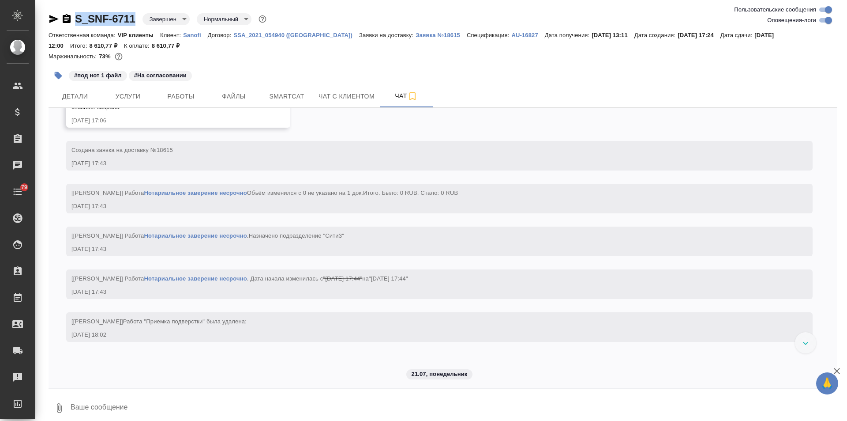
click at [73, 21] on div "S_SNF-6711 Завершен closed Нормальный normal" at bounding box center [159, 19] width 220 height 14
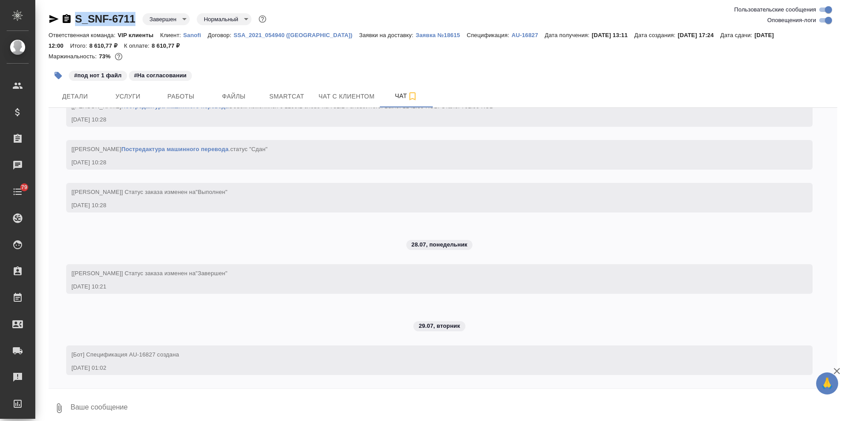
scroll to position [5569, 0]
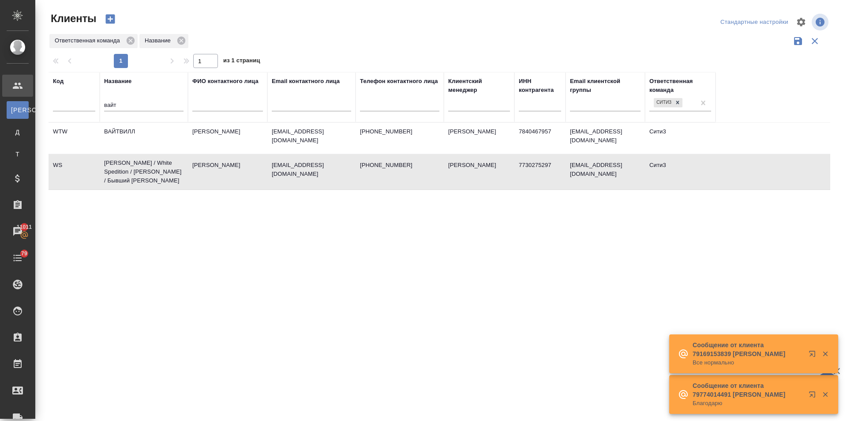
select select "RU"
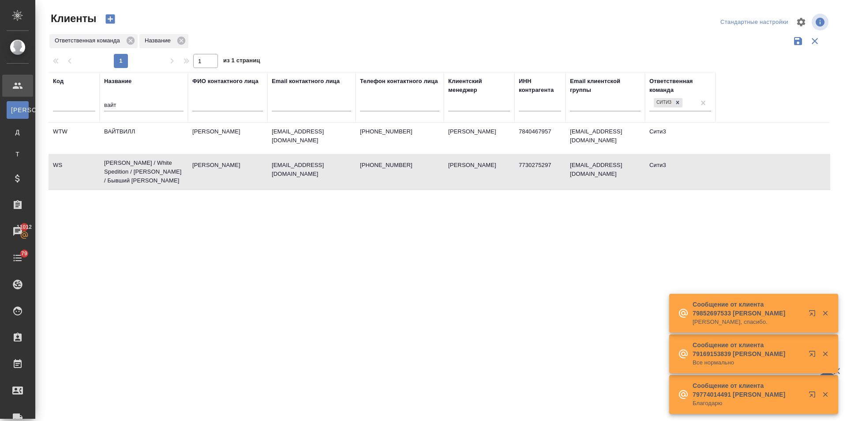
click at [111, 154] on td "[PERSON_NAME] / White Spedition / [PERSON_NAME] / Бывший [PERSON_NAME]" at bounding box center [144, 138] width 88 height 31
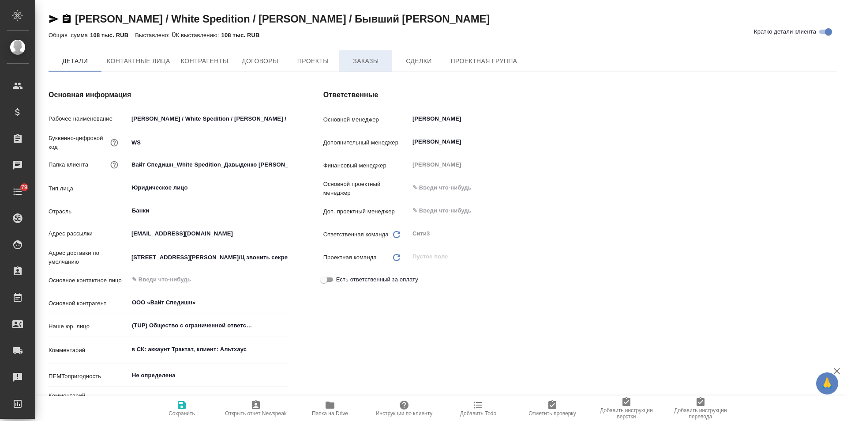
click at [346, 54] on button "Заказы" at bounding box center [365, 60] width 53 height 21
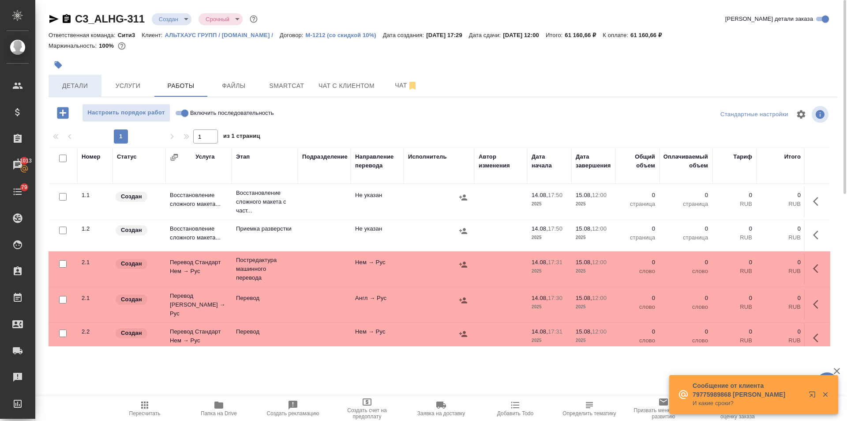
click at [87, 87] on span "Детали" at bounding box center [75, 85] width 42 height 11
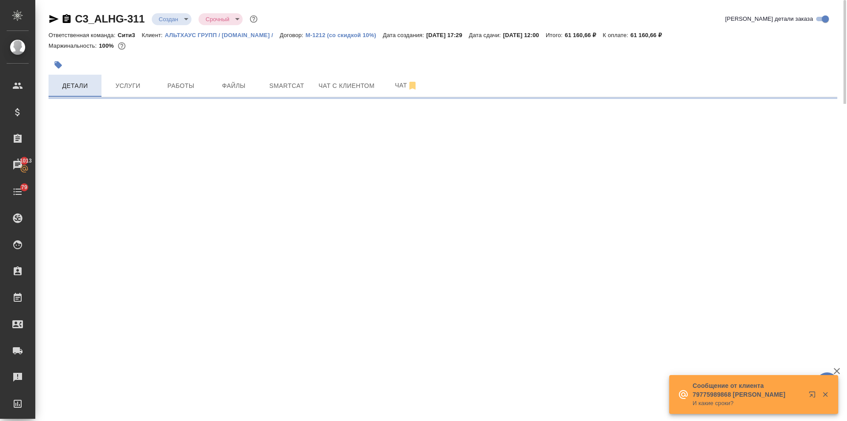
select select "RU"
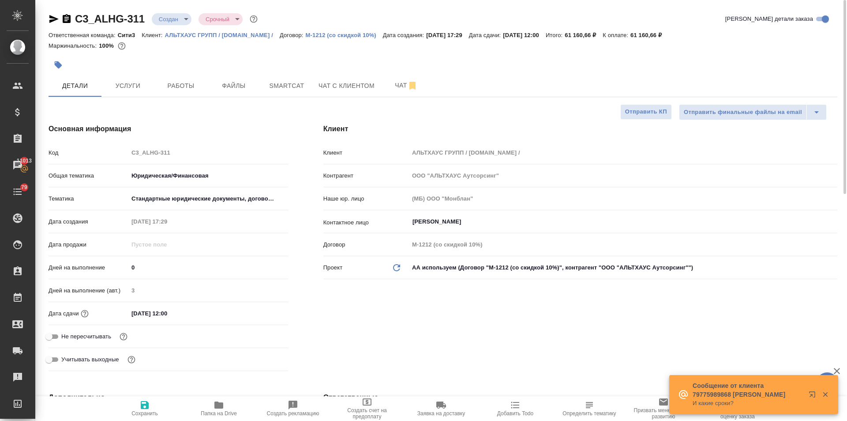
type textarea "x"
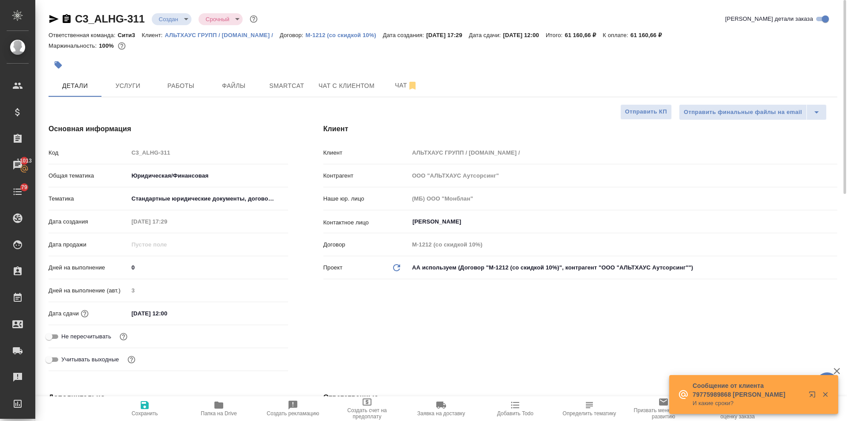
type textarea "x"
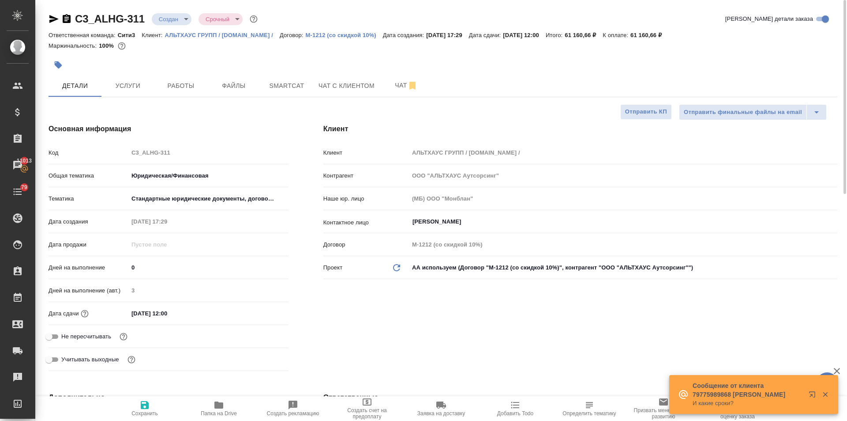
type textarea "x"
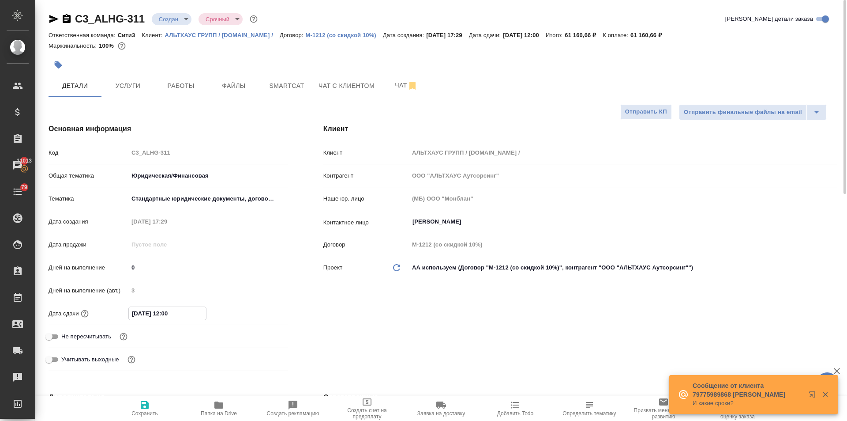
click at [194, 309] on input "15.08.2025 12:00" at bounding box center [167, 313] width 77 height 13
click at [122, 79] on button "Услуги" at bounding box center [127, 86] width 53 height 22
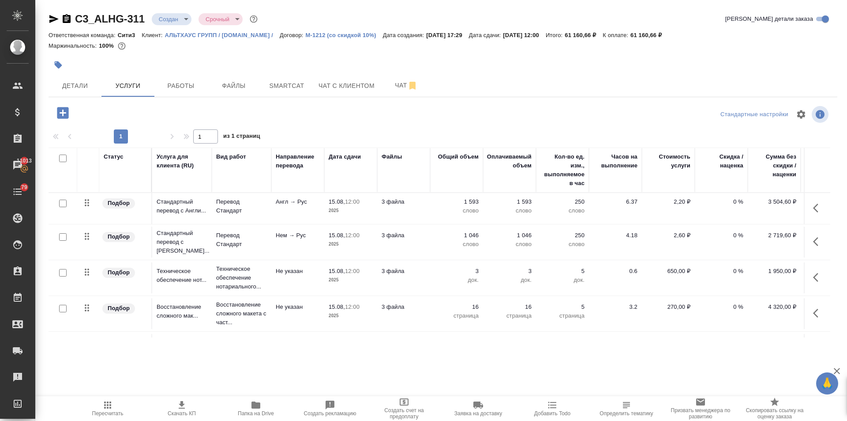
click at [79, 86] on span "Детали" at bounding box center [75, 85] width 42 height 11
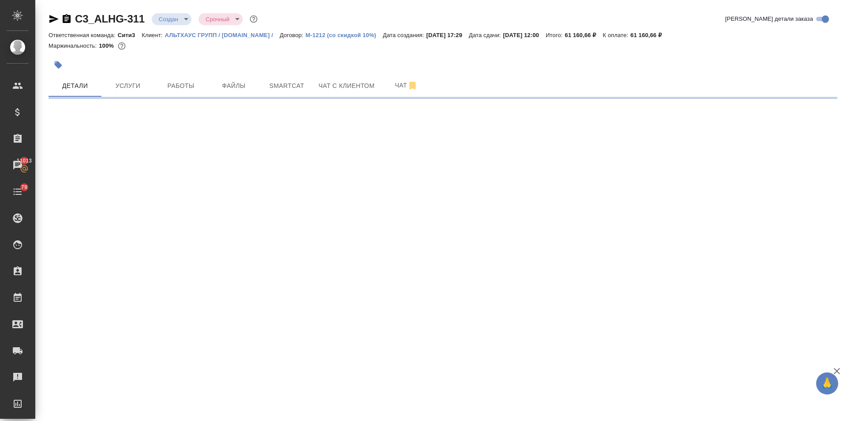
select select "RU"
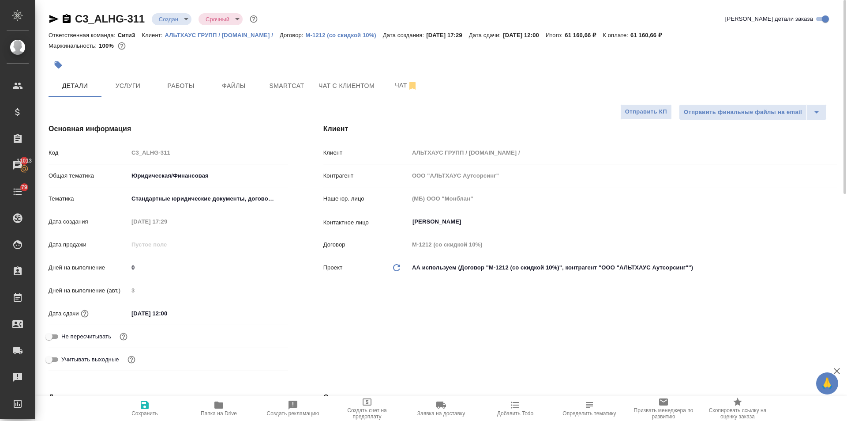
click at [190, 310] on input "15.08.2025 12:00" at bounding box center [166, 313] width 77 height 13
click at [261, 312] on icon "button" at bounding box center [262, 313] width 11 height 11
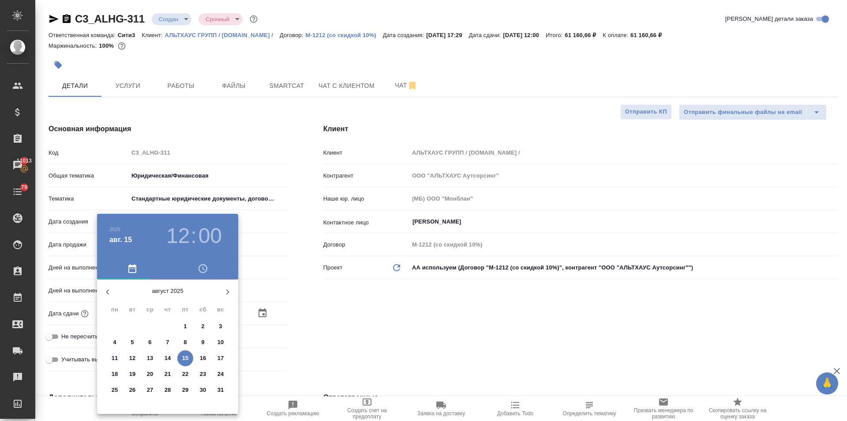
click at [113, 370] on p "18" at bounding box center [115, 373] width 7 height 9
type input "[DATE] 12:00"
type textarea "x"
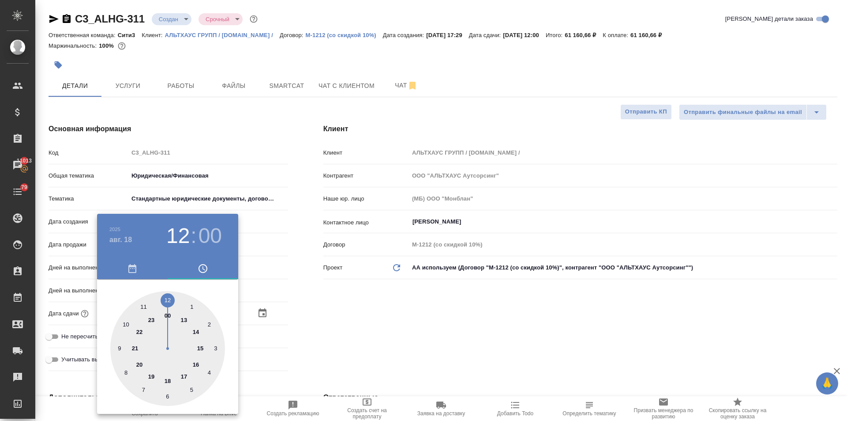
click at [166, 294] on div at bounding box center [167, 348] width 115 height 115
type textarea "x"
click at [462, 339] on div at bounding box center [423, 210] width 847 height 421
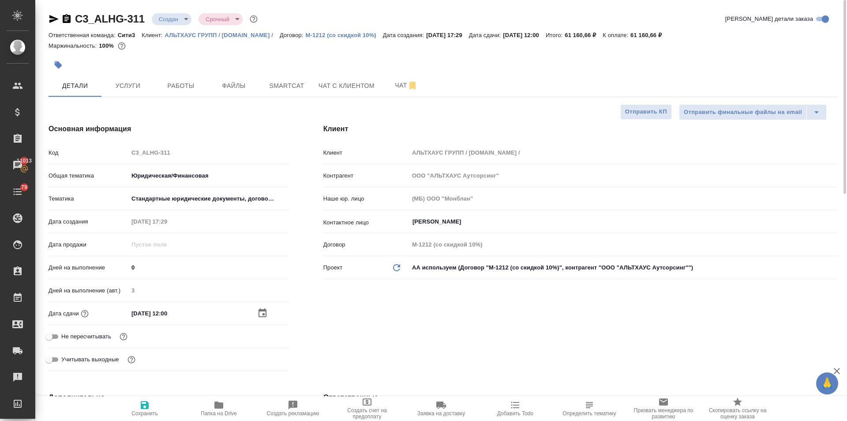
click at [149, 410] on span "Сохранить" at bounding box center [144, 413] width 26 height 6
type textarea "x"
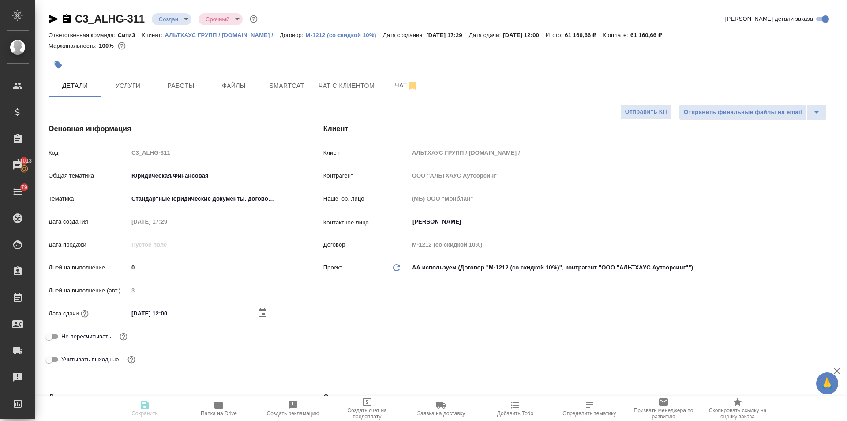
type textarea "x"
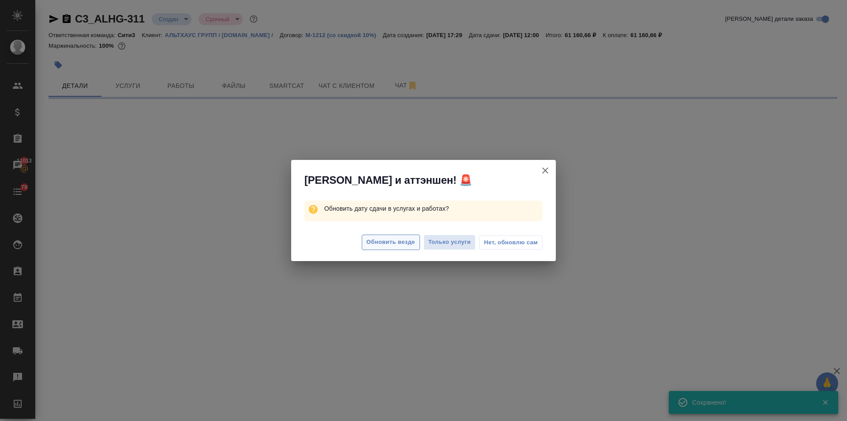
click at [376, 238] on span "Обновить везде" at bounding box center [391, 242] width 49 height 10
select select "RU"
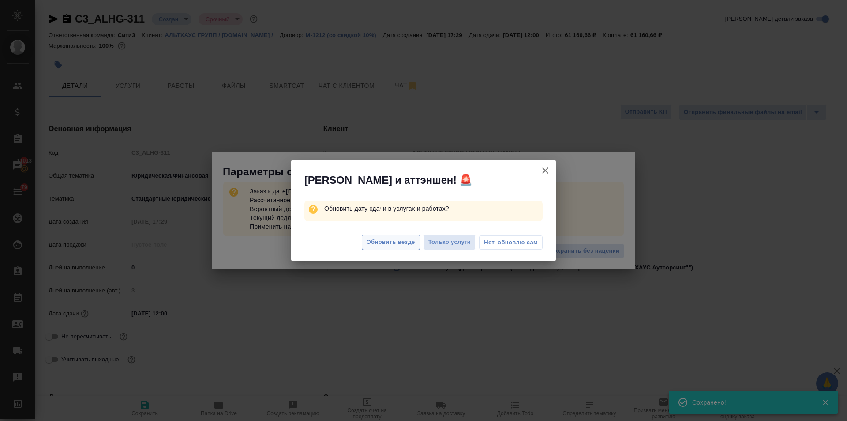
type textarea "x"
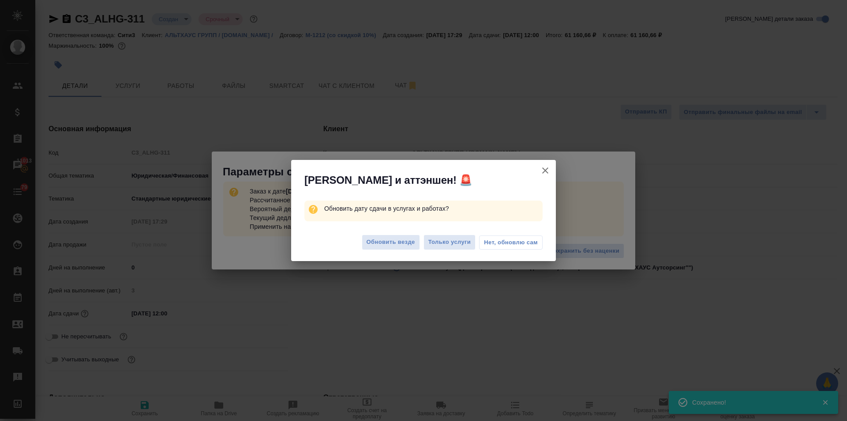
type textarea "x"
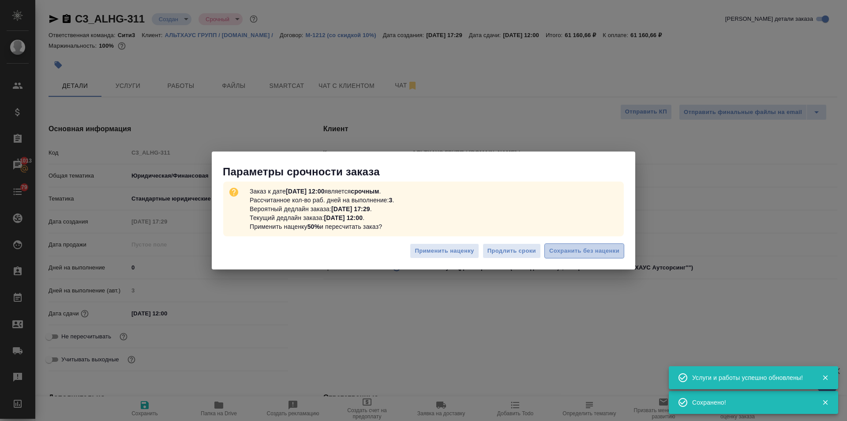
click at [616, 250] on span "Сохранить без наценки" at bounding box center [584, 251] width 70 height 10
type textarea "x"
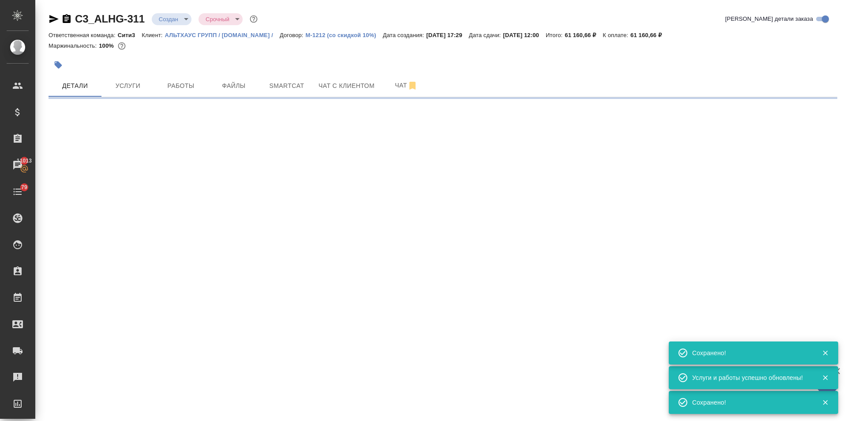
select select "RU"
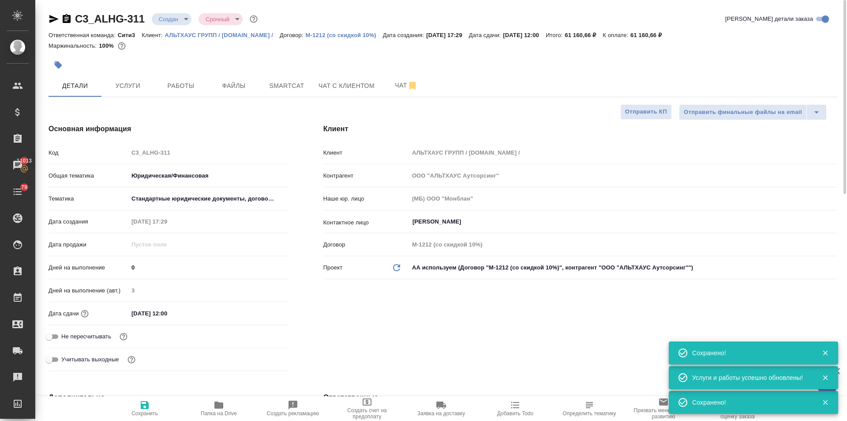
type textarea "x"
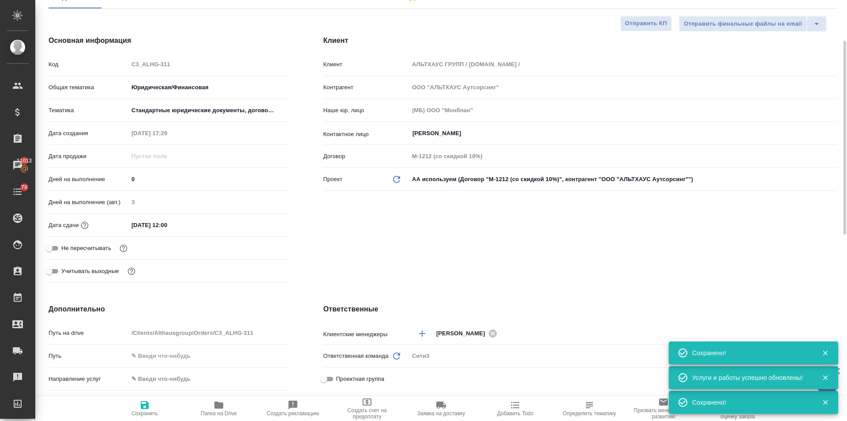
scroll to position [309, 0]
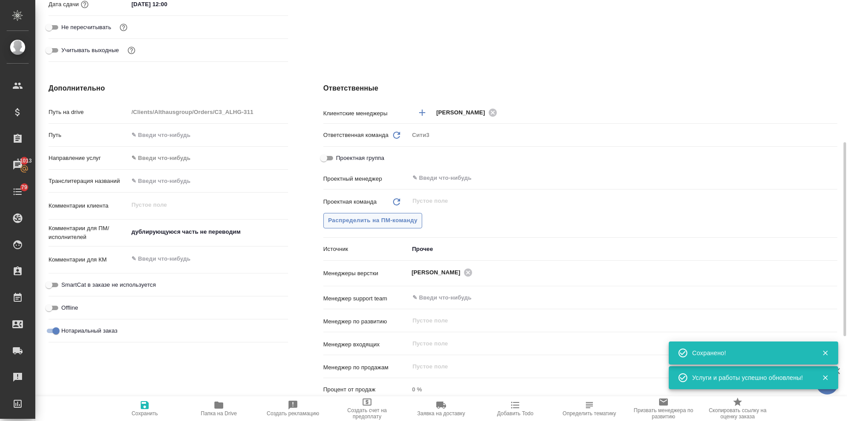
click at [402, 224] on span "Распределить на ПМ-команду" at bounding box center [373, 220] width 90 height 10
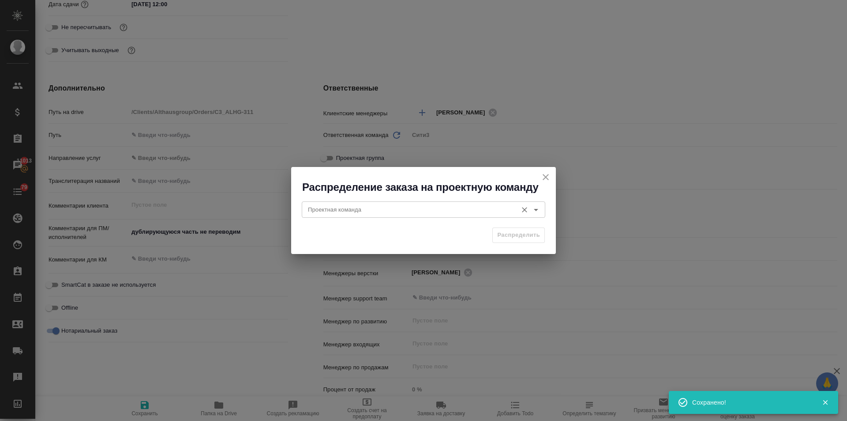
click at [337, 210] on input "Проектная команда" at bounding box center [408, 209] width 209 height 11
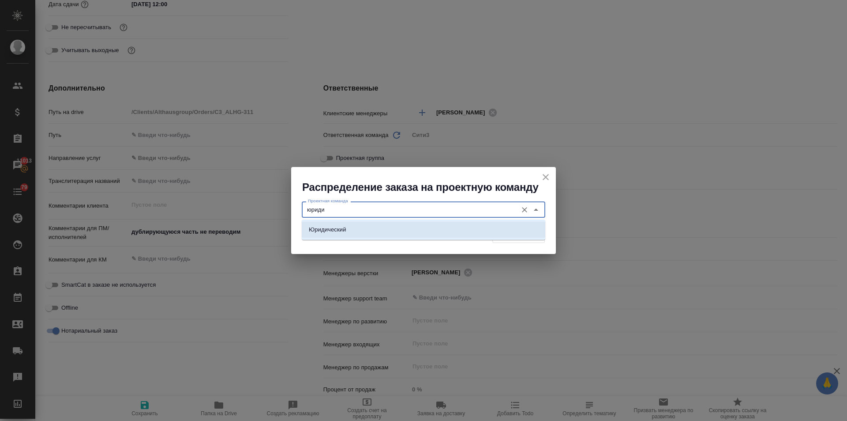
click at [337, 227] on p "Юридический" at bounding box center [328, 229] width 38 height 9
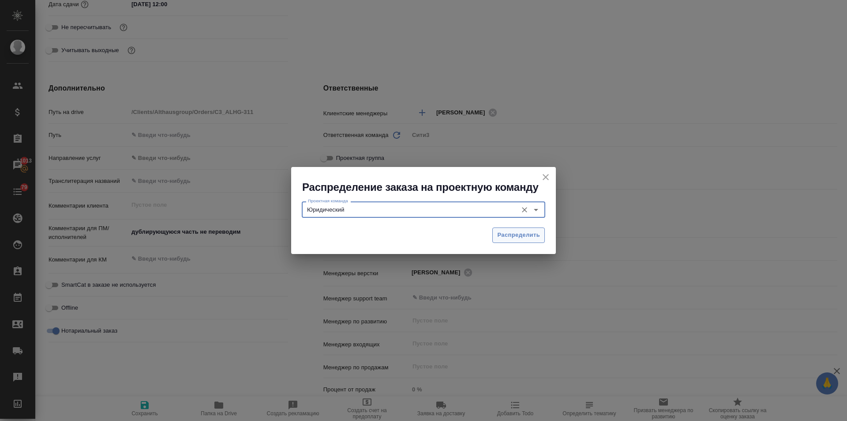
type input "Юридический"
click at [501, 232] on span "Распределить" at bounding box center [518, 235] width 43 height 10
type textarea "x"
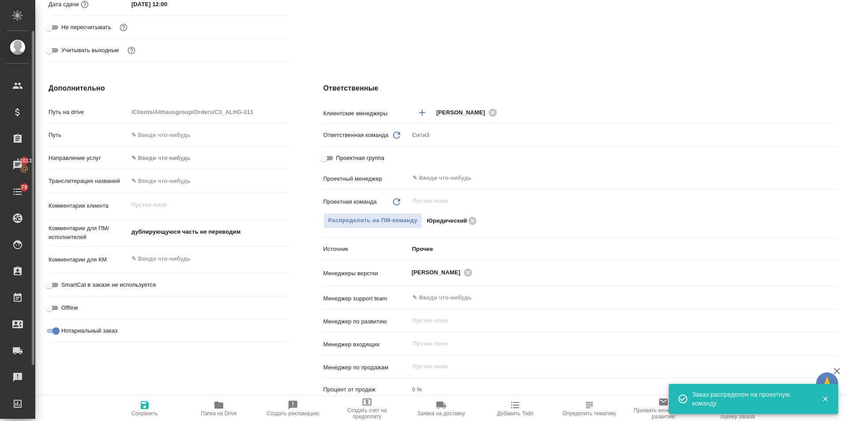
type textarea "x"
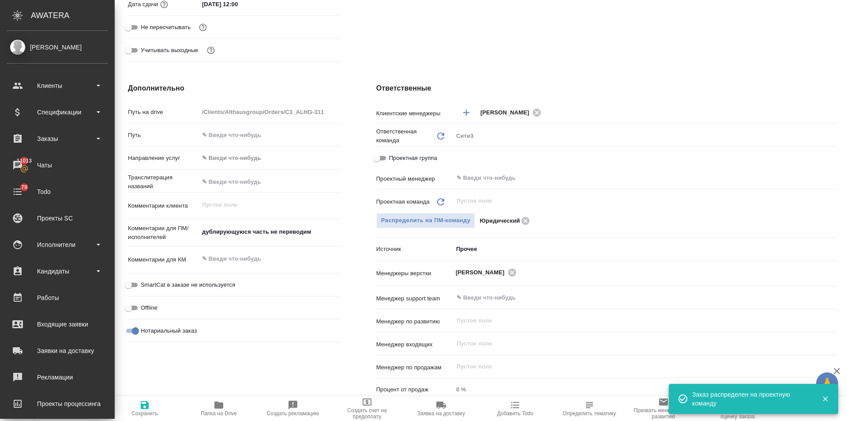
type textarea "x"
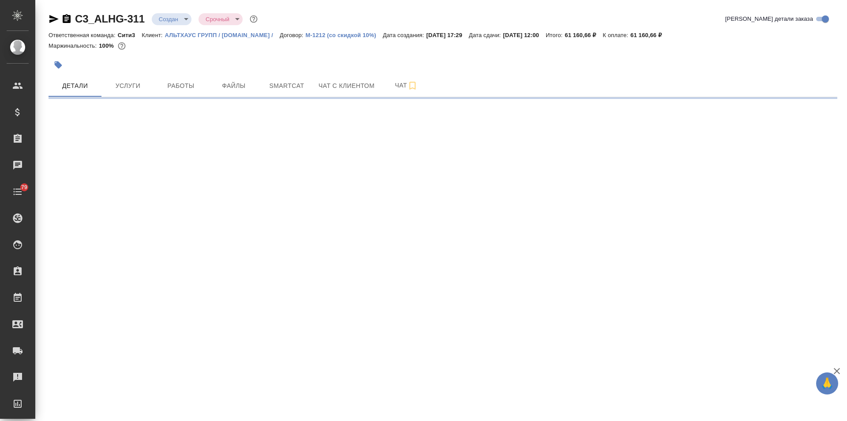
select select "RU"
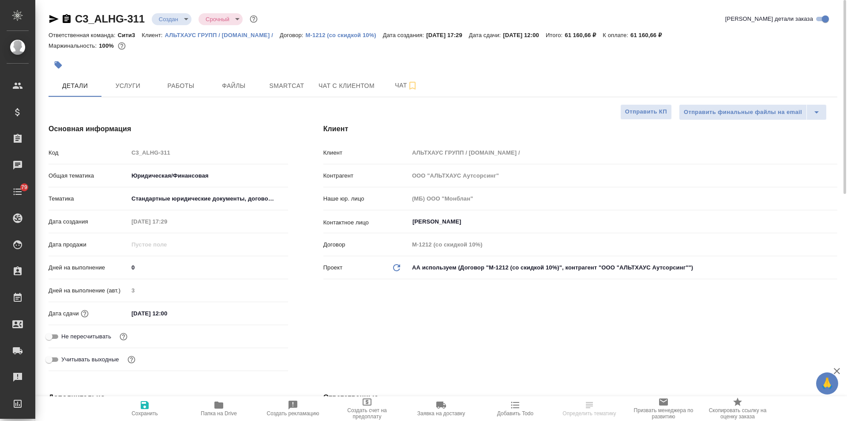
type textarea "x"
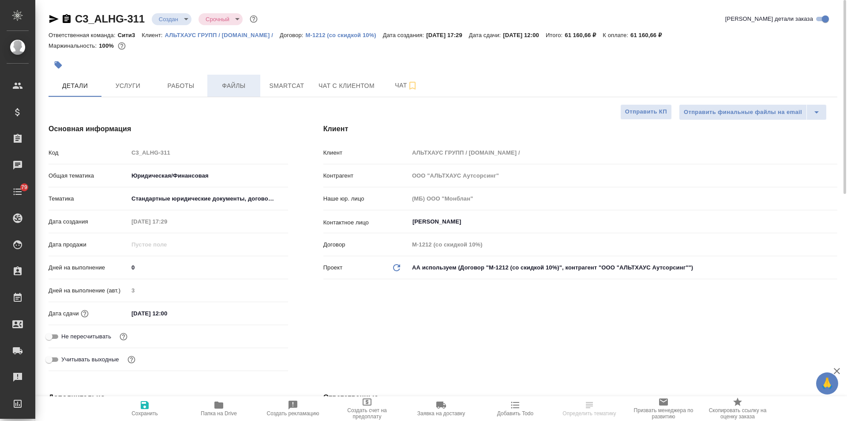
type textarea "x"
click at [244, 82] on span "Файлы" at bounding box center [234, 85] width 42 height 11
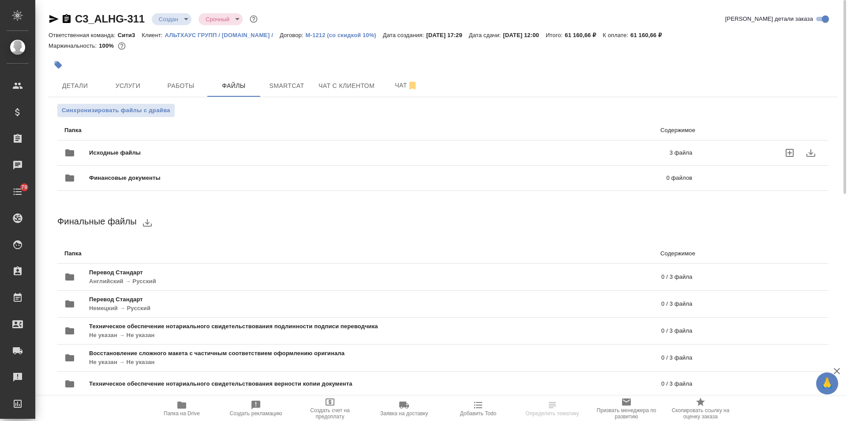
click at [126, 154] on span "Исходные файлы" at bounding box center [247, 152] width 316 height 9
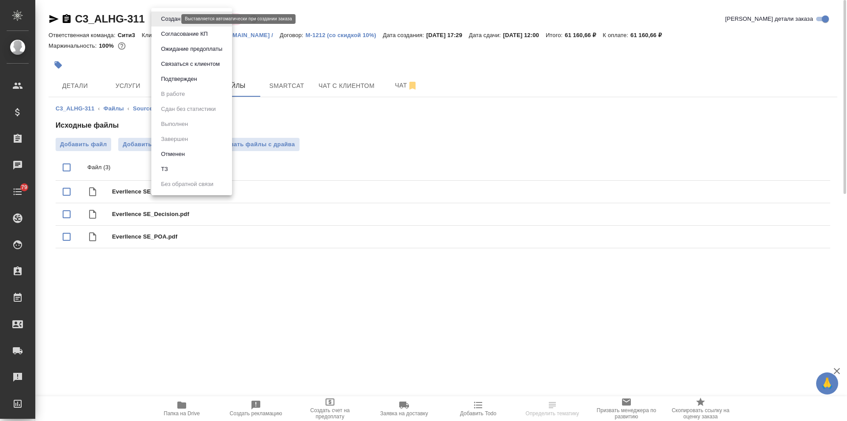
click at [165, 18] on body "🙏 .cls-1 fill:#fff; AWATERA Ilina Ekaterina Клиенты Спецификации Заказы Чаты 79…" at bounding box center [423, 210] width 847 height 421
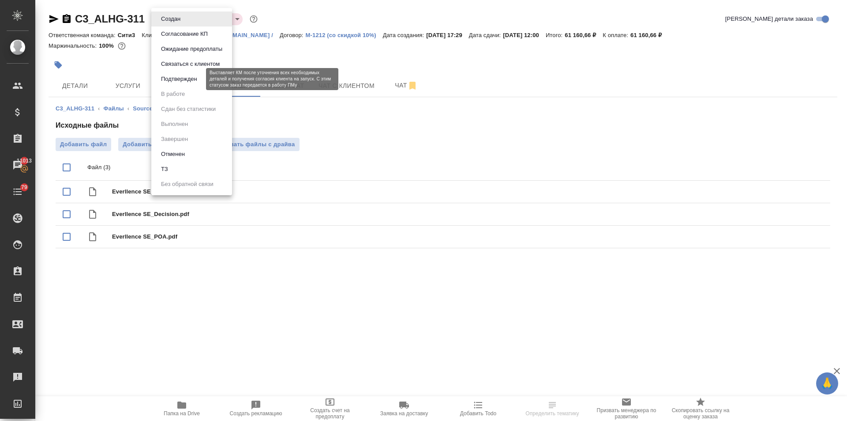
click at [173, 78] on button "Подтвержден" at bounding box center [178, 79] width 41 height 10
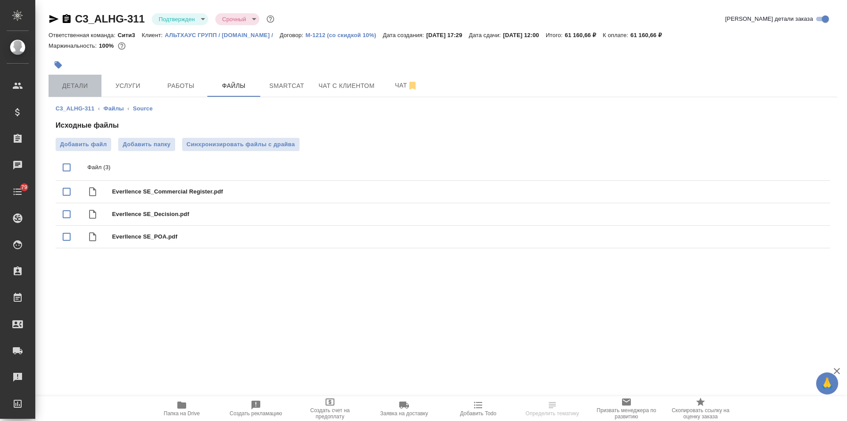
click at [88, 92] on button "Детали" at bounding box center [75, 86] width 53 height 22
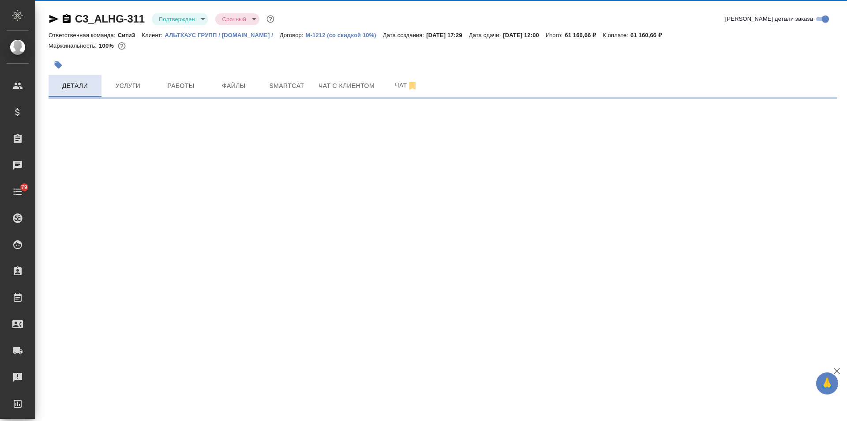
select select "RU"
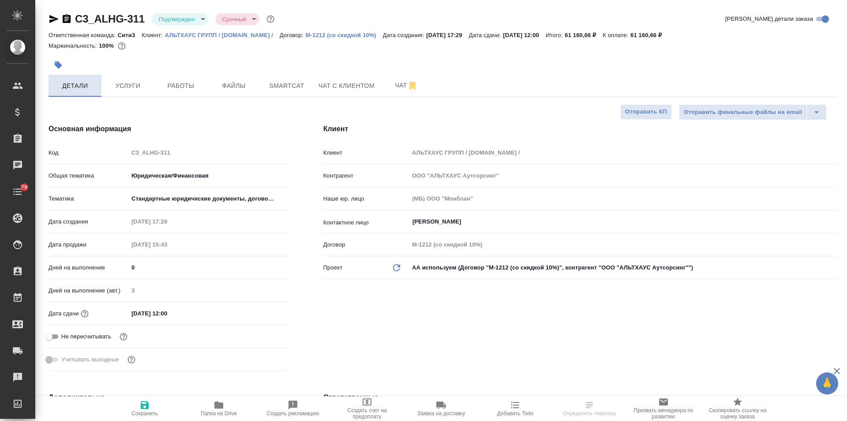
type textarea "x"
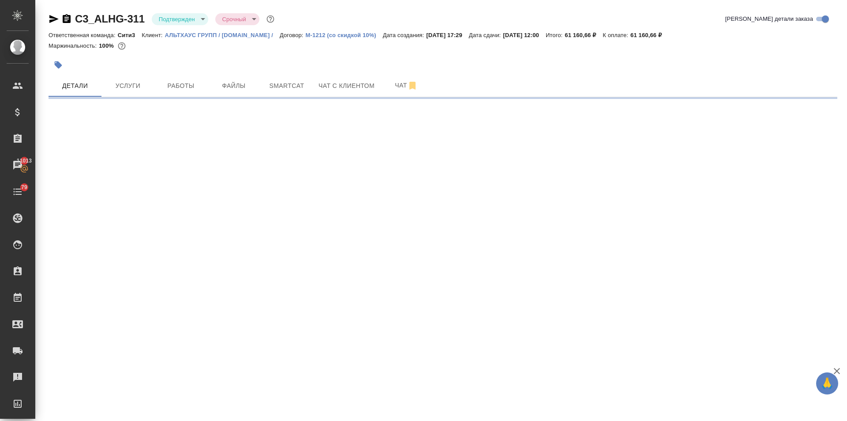
select select "RU"
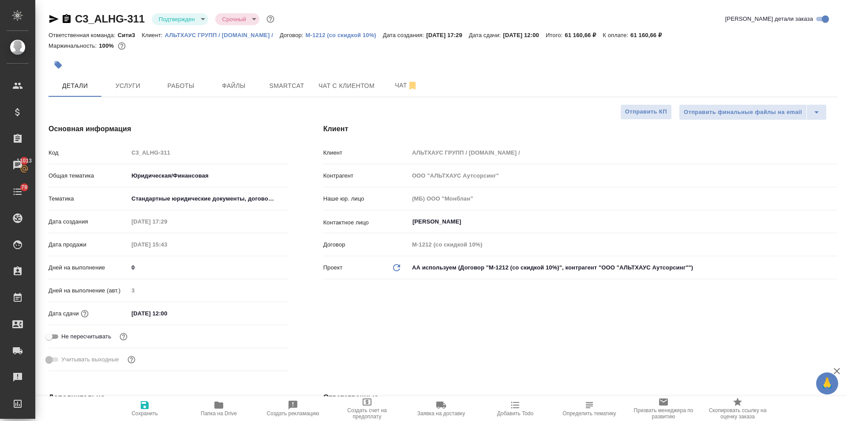
type textarea "x"
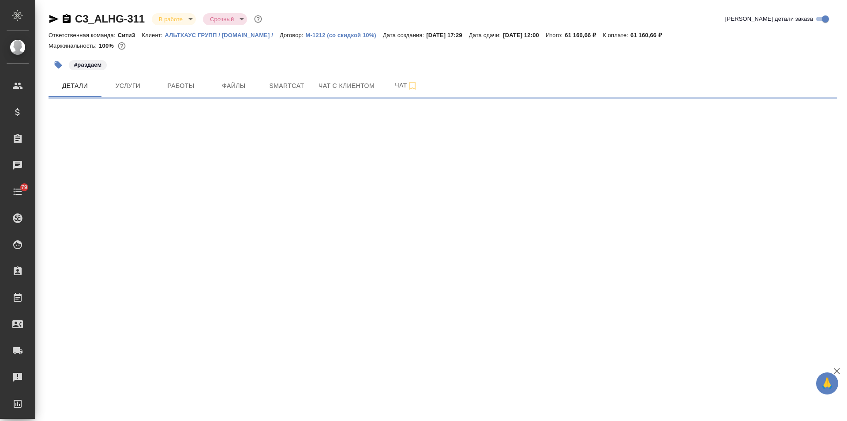
select select "RU"
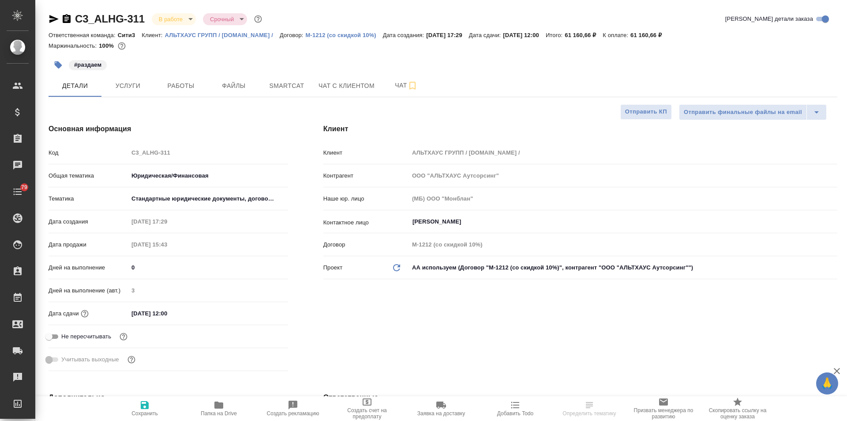
type textarea "x"
click at [180, 76] on button "Работы" at bounding box center [180, 86] width 53 height 22
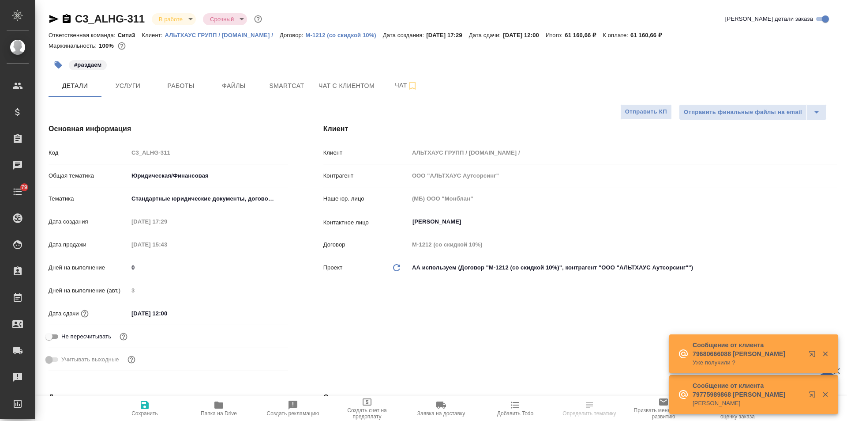
select select "RU"
click at [222, 407] on icon "button" at bounding box center [218, 404] width 9 height 7
select select "RU"
type textarea "x"
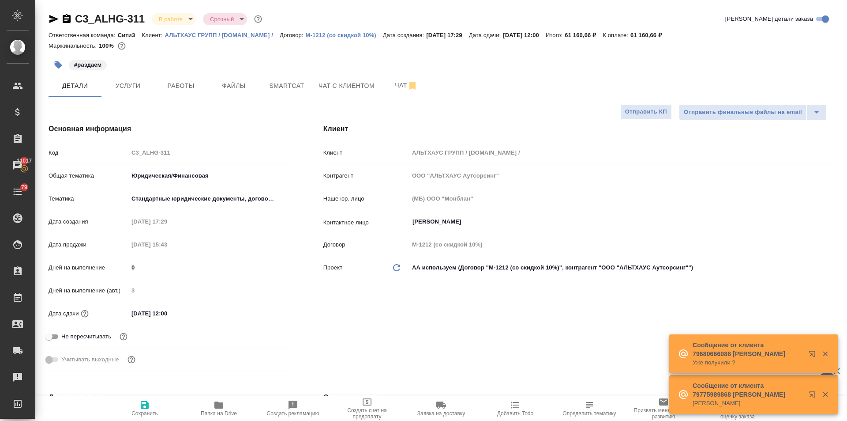
type textarea "x"
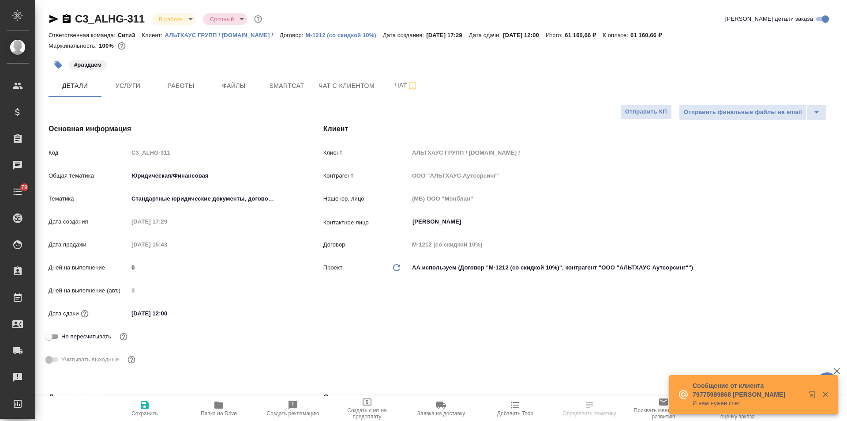
select select "RU"
click at [394, 81] on span "Чат" at bounding box center [406, 85] width 42 height 11
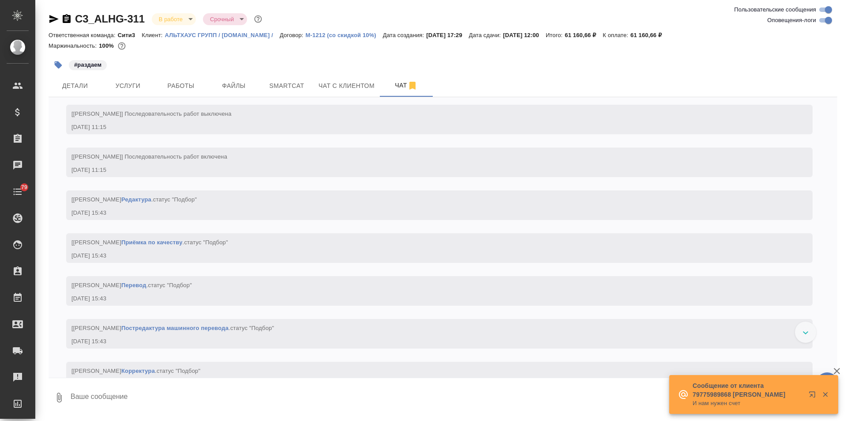
scroll to position [640, 0]
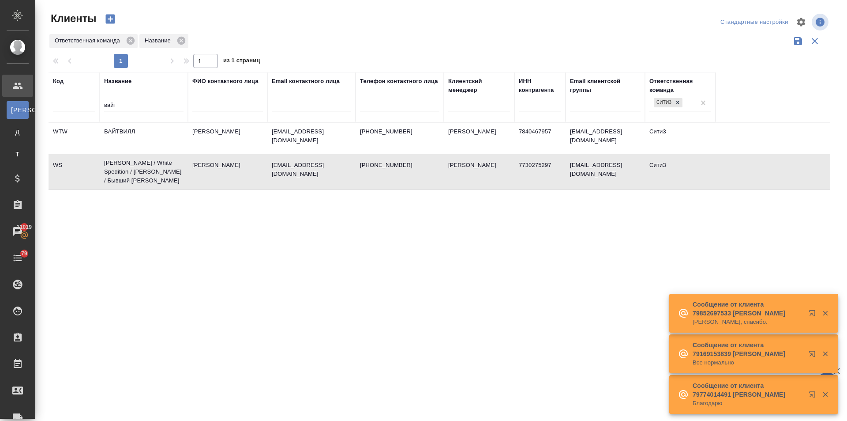
select select "RU"
drag, startPoint x: 128, startPoint y: 106, endPoint x: 75, endPoint y: 100, distance: 52.4
click at [77, 101] on tr "Код Название вайт ФИО контактного лица Email контактного лица Телефон контактно…" at bounding box center [382, 97] width 667 height 50
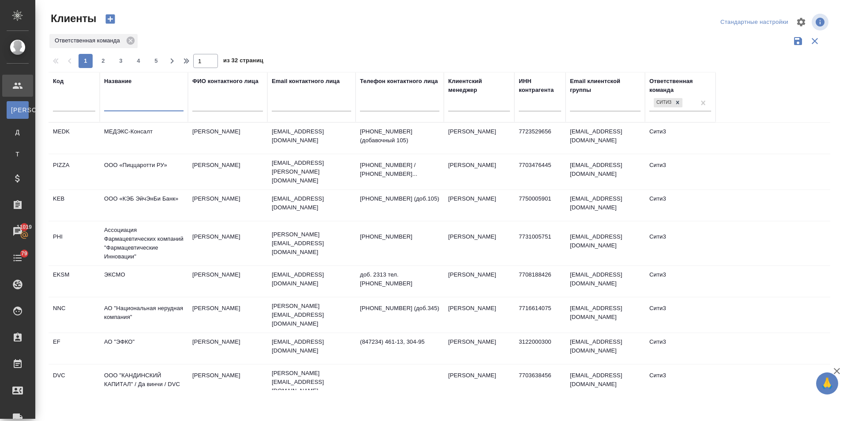
click at [119, 133] on td "МЕДЭКС-Консалт" at bounding box center [144, 138] width 88 height 31
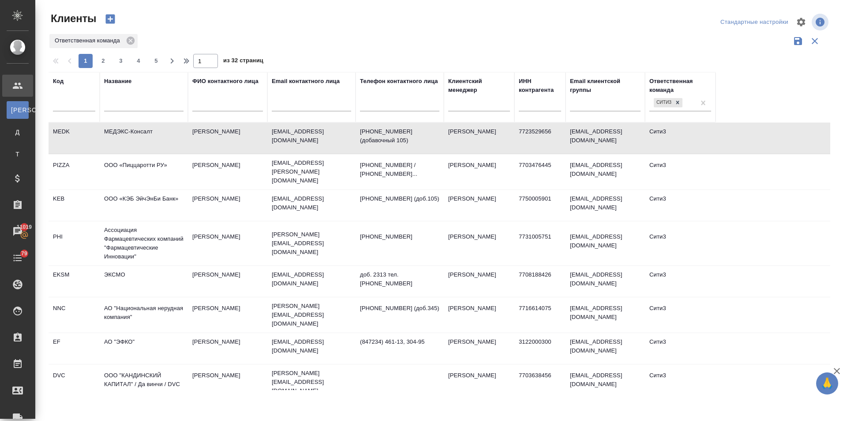
click at [119, 132] on td "МЕДЭКС-Консалт" at bounding box center [144, 138] width 88 height 31
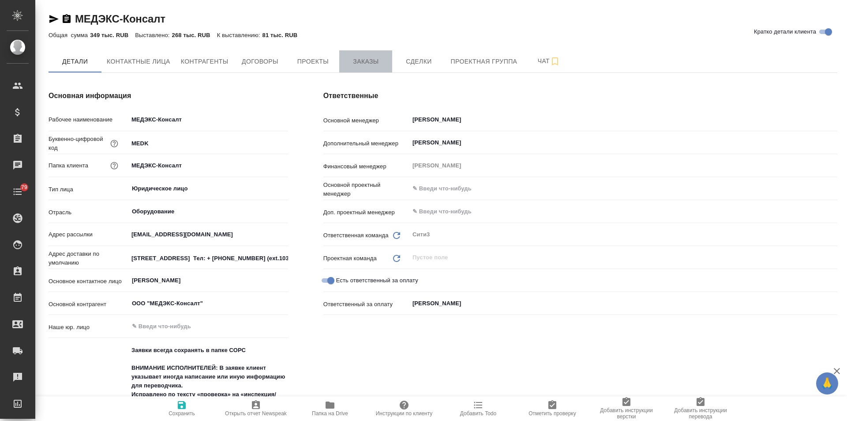
click at [350, 56] on span "Заказы" at bounding box center [366, 61] width 42 height 11
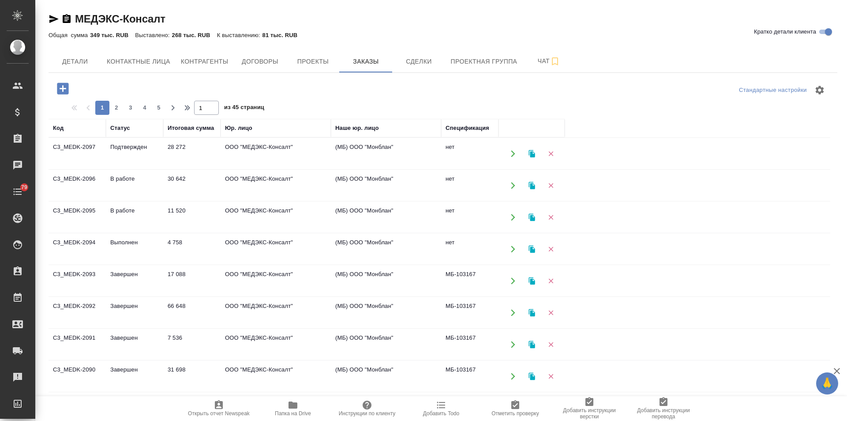
click at [368, 169] on td "(МБ) ООО "Монблан"" at bounding box center [386, 153] width 110 height 31
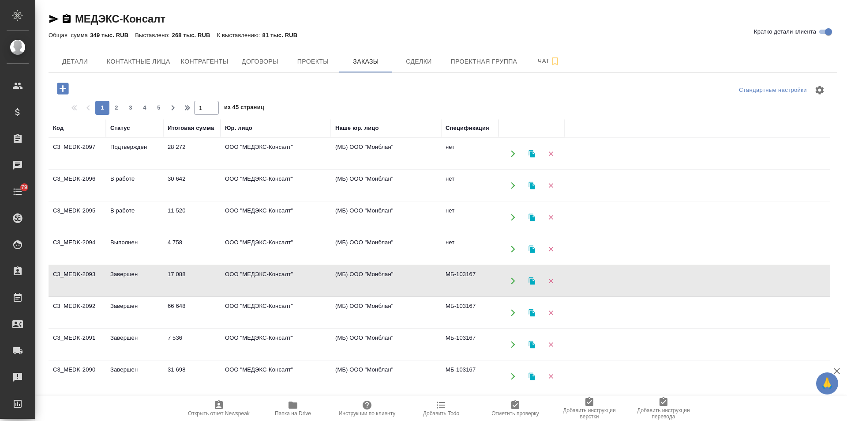
click at [368, 169] on td "(МБ) ООО "Монблан"" at bounding box center [386, 153] width 110 height 31
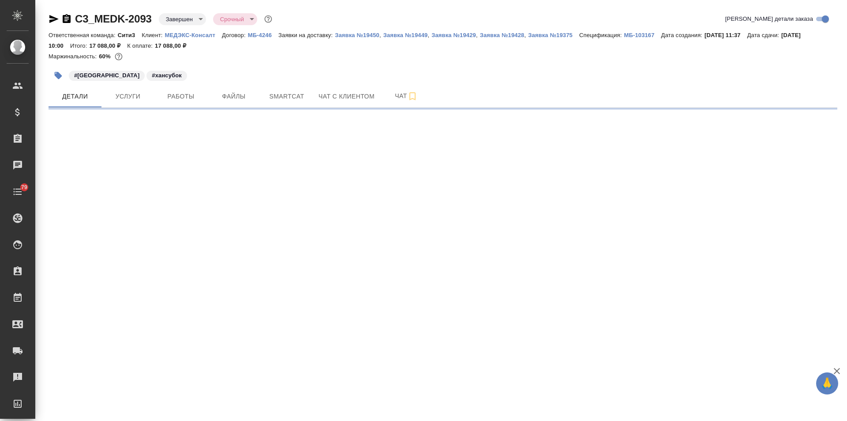
select select "RU"
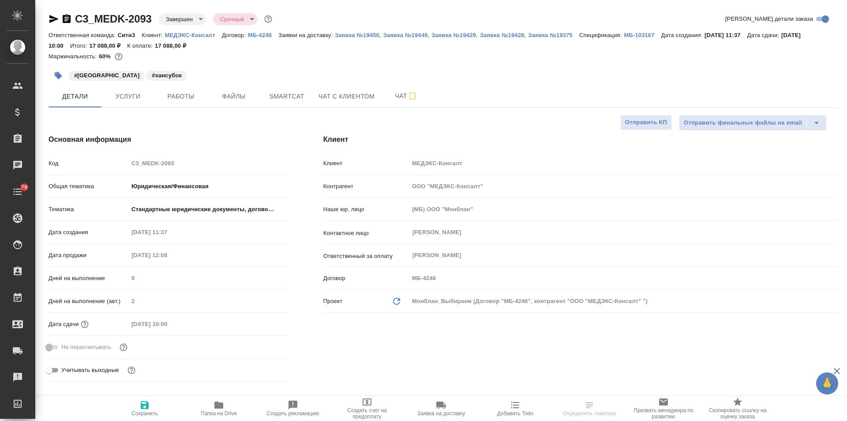
type textarea "x"
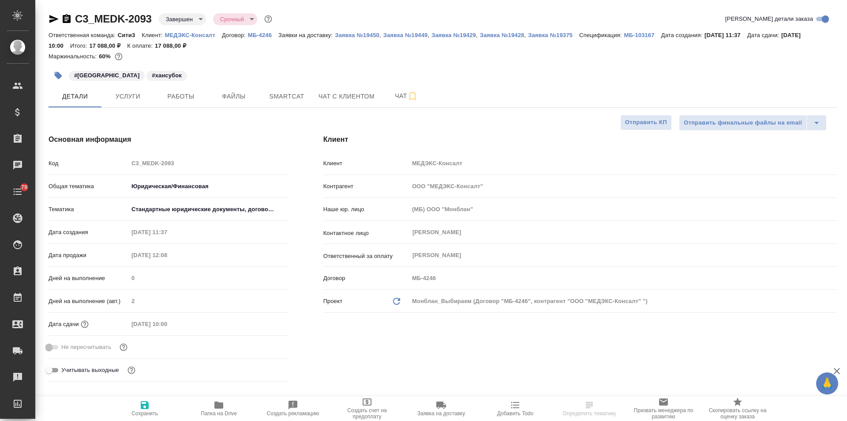
type textarea "x"
click at [648, 34] on p "МБ-103167" at bounding box center [642, 35] width 37 height 7
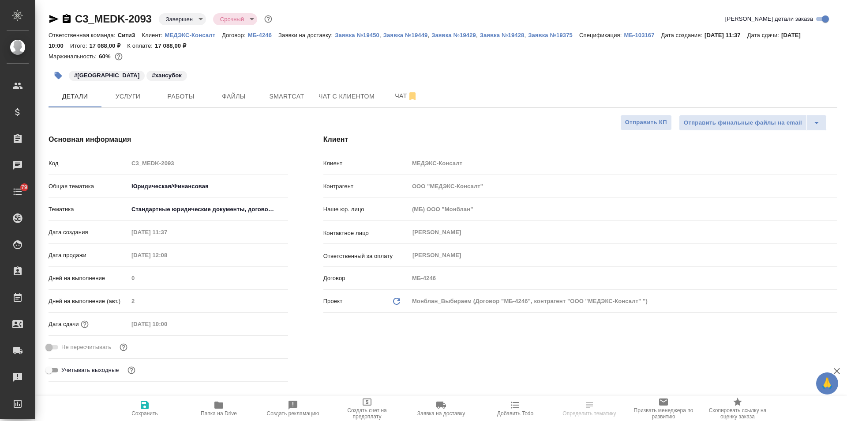
type textarea "x"
select select "RU"
type textarea "x"
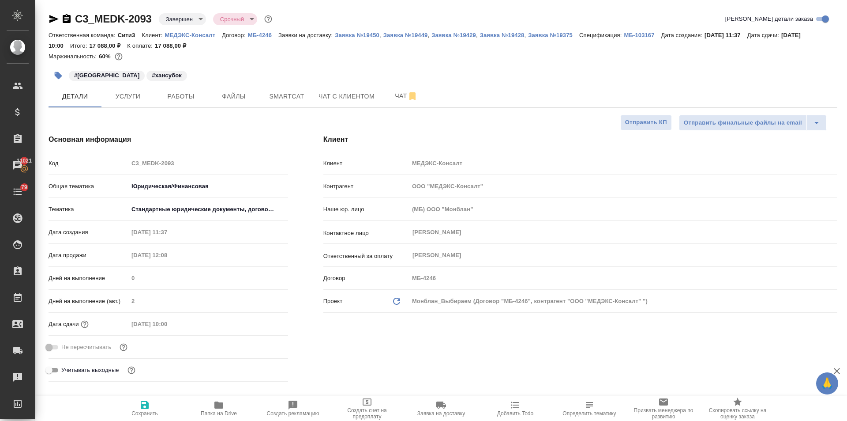
type textarea "x"
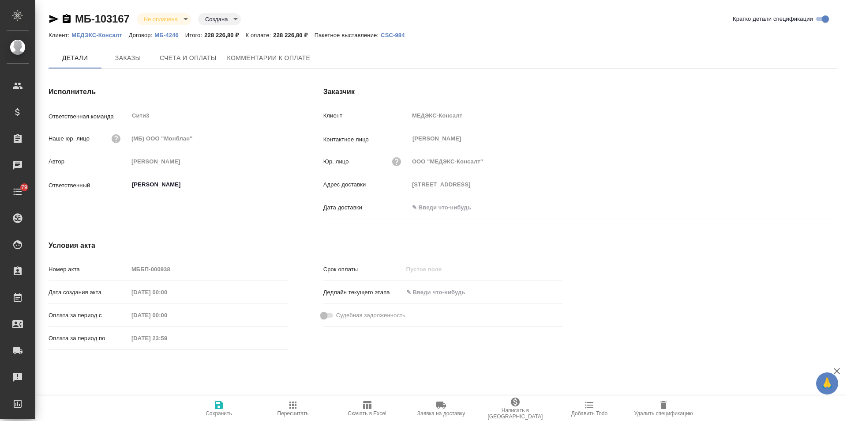
click at [361, 410] on span "Скачать в Excel" at bounding box center [367, 413] width 38 height 6
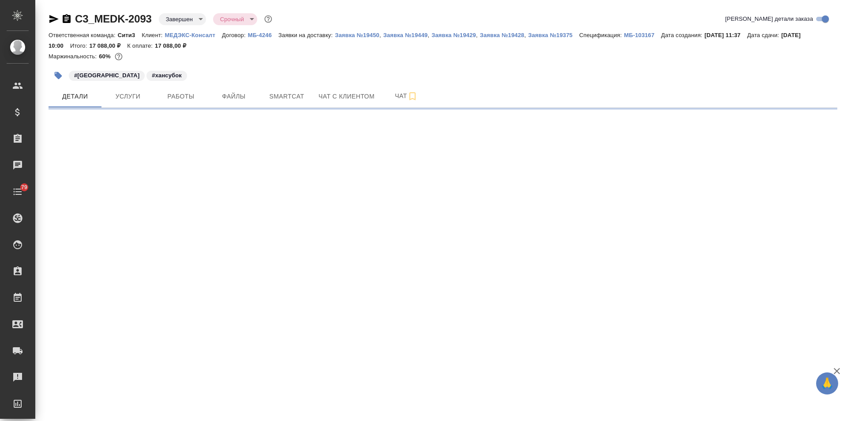
select select "RU"
